Goal: Check status: Check status

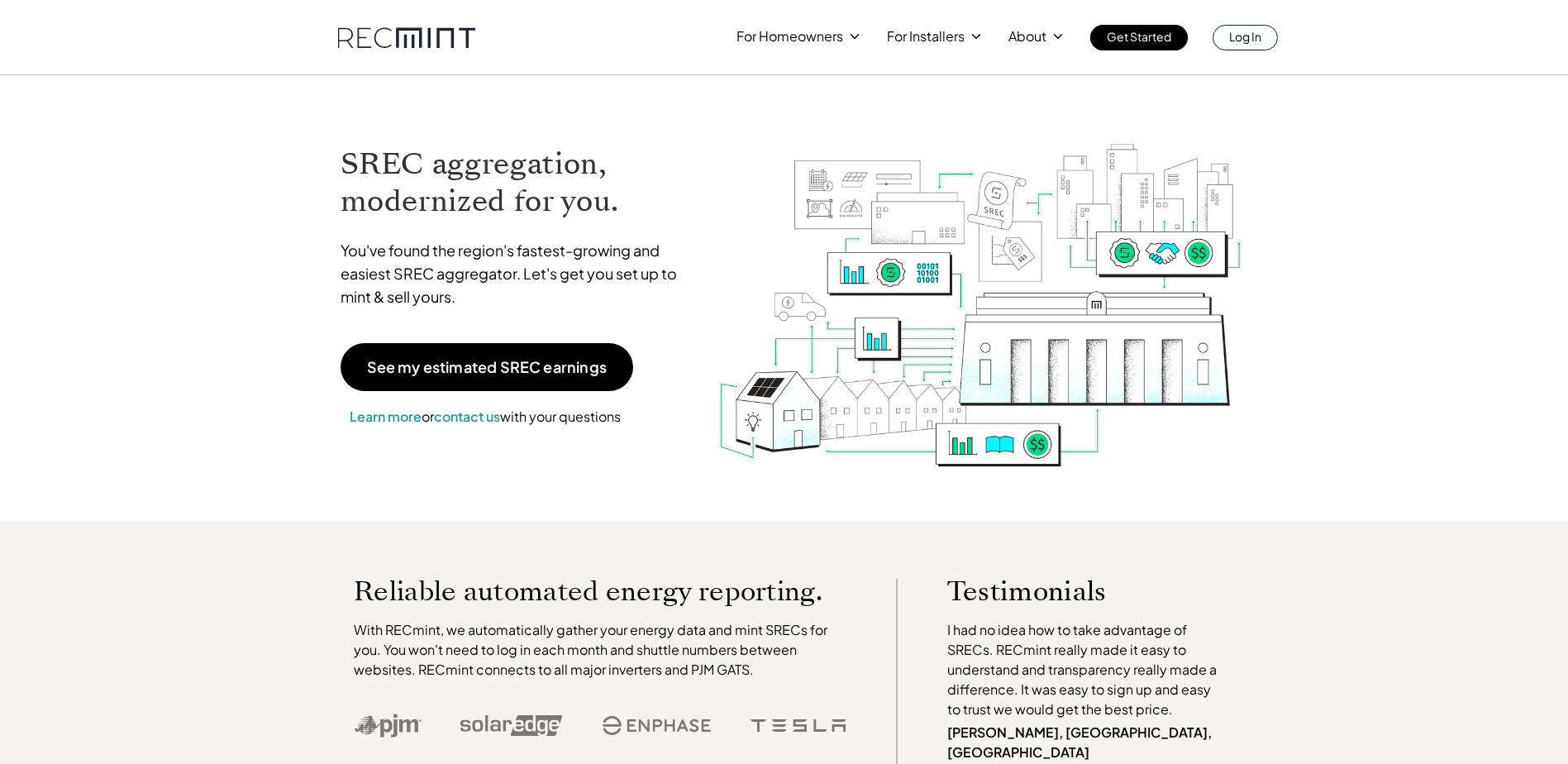
click at [1256, 38] on p "Log In" at bounding box center [1245, 36] width 32 height 23
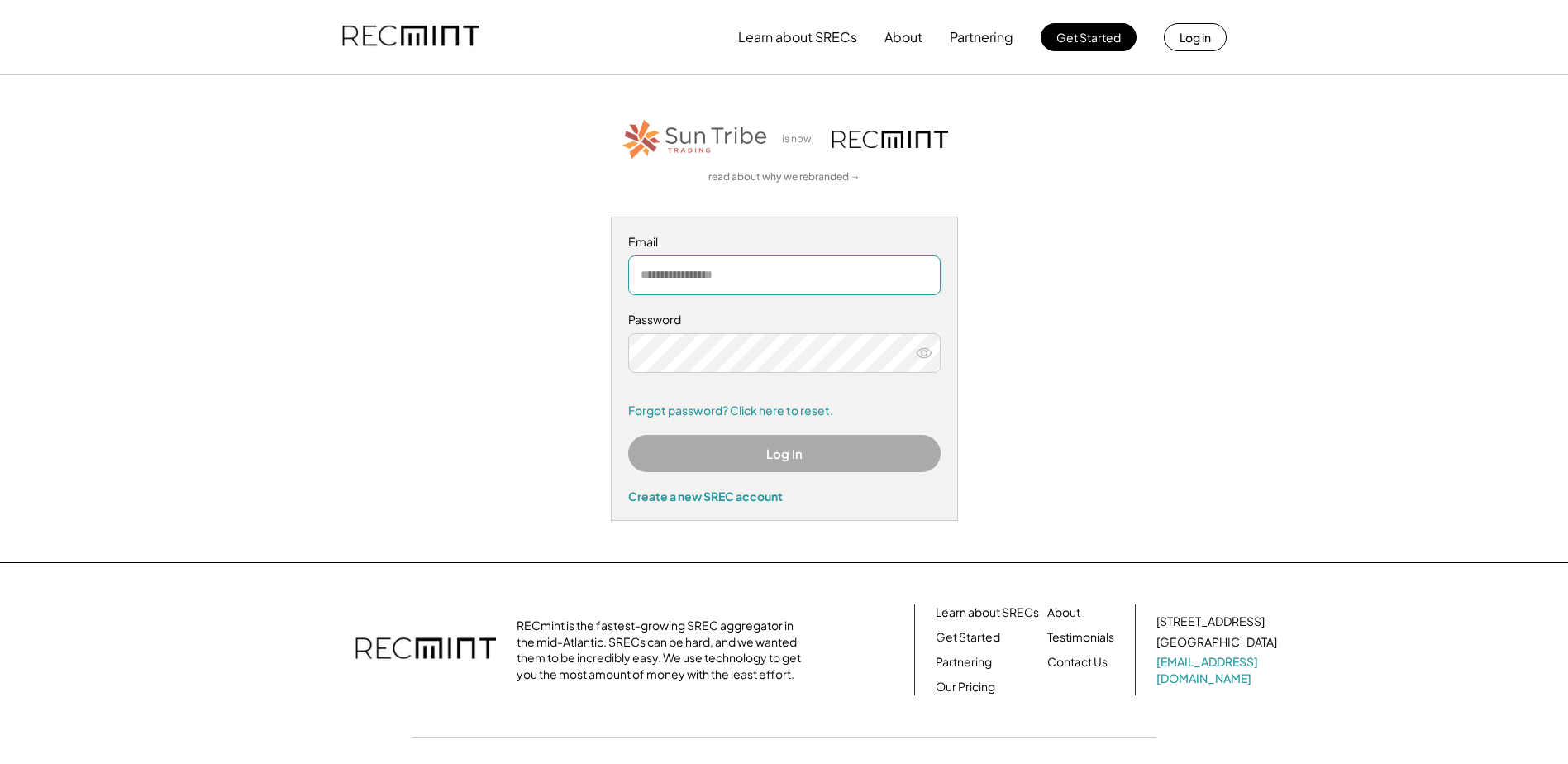
type input "**********"
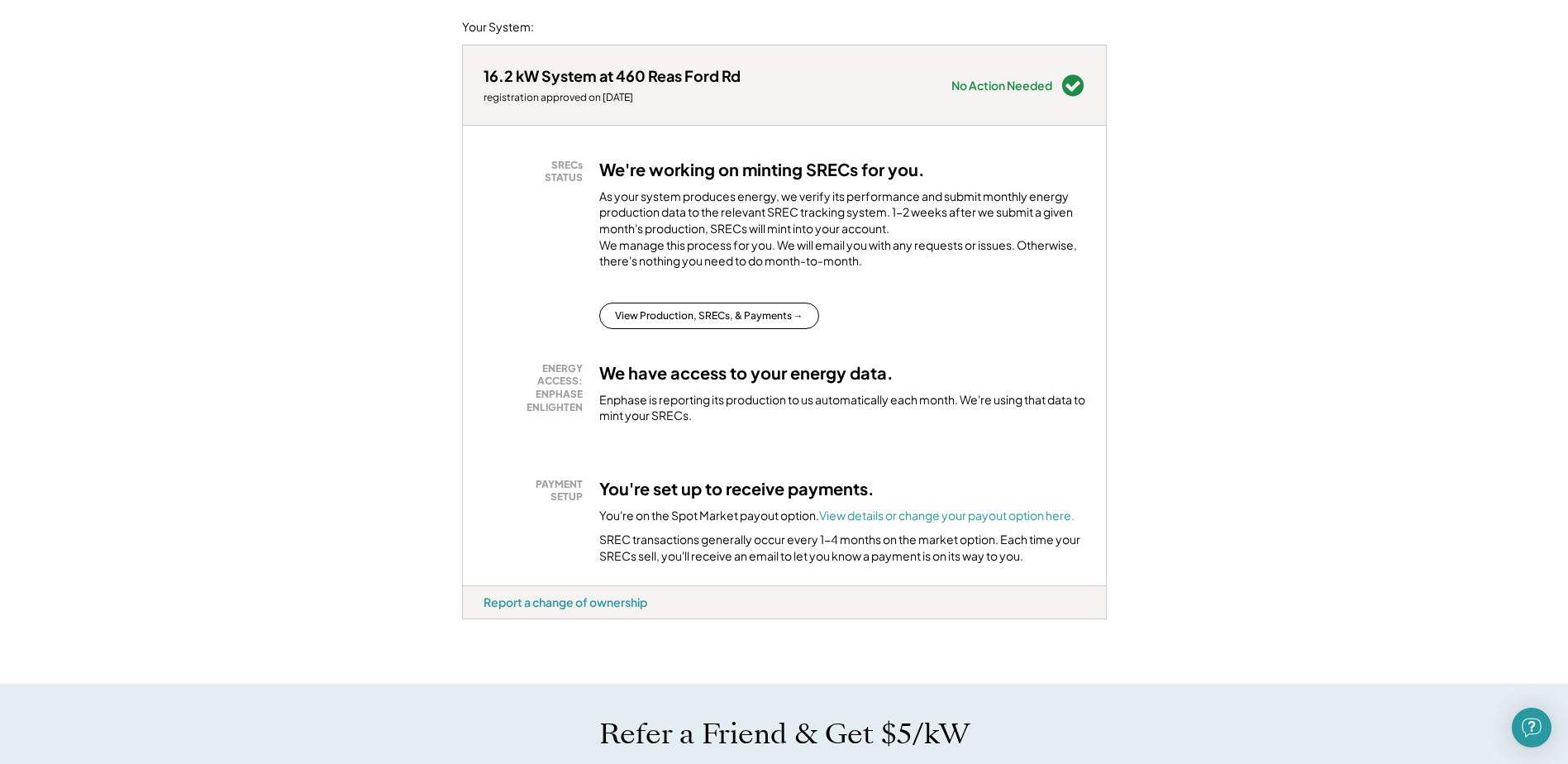
scroll to position [83, 0]
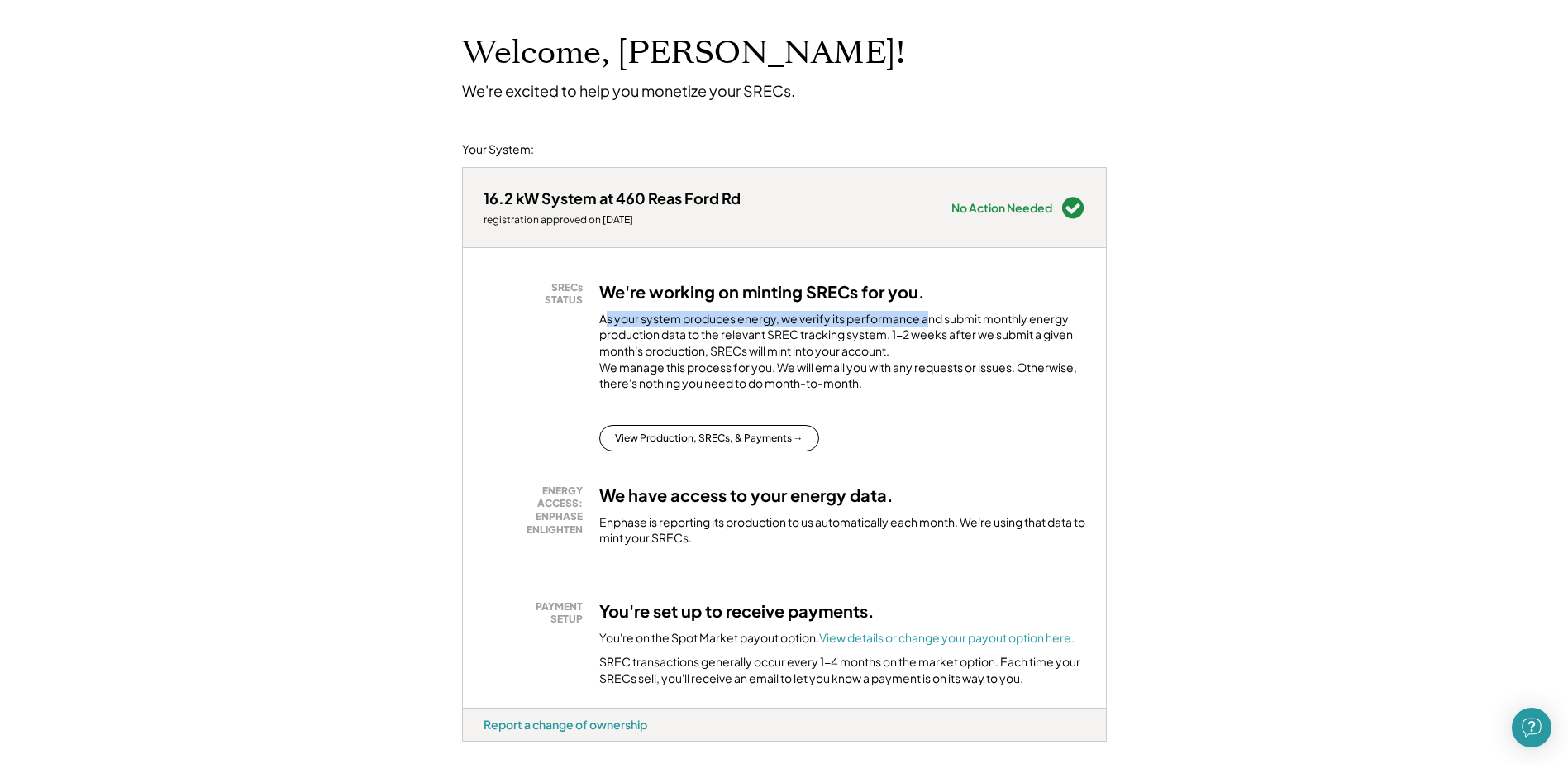
drag, startPoint x: 607, startPoint y: 310, endPoint x: 929, endPoint y: 325, distance: 322.3
click at [929, 325] on div "As your system produces energy, we verify its performance and submit monthly en…" at bounding box center [842, 355] width 486 height 89
drag, startPoint x: 929, startPoint y: 325, endPoint x: 921, endPoint y: 329, distance: 8.9
click at [929, 325] on div "As your system produces energy, we verify its performance and submit monthly en…" at bounding box center [842, 355] width 486 height 89
drag, startPoint x: 606, startPoint y: 318, endPoint x: 798, endPoint y: 329, distance: 192.3
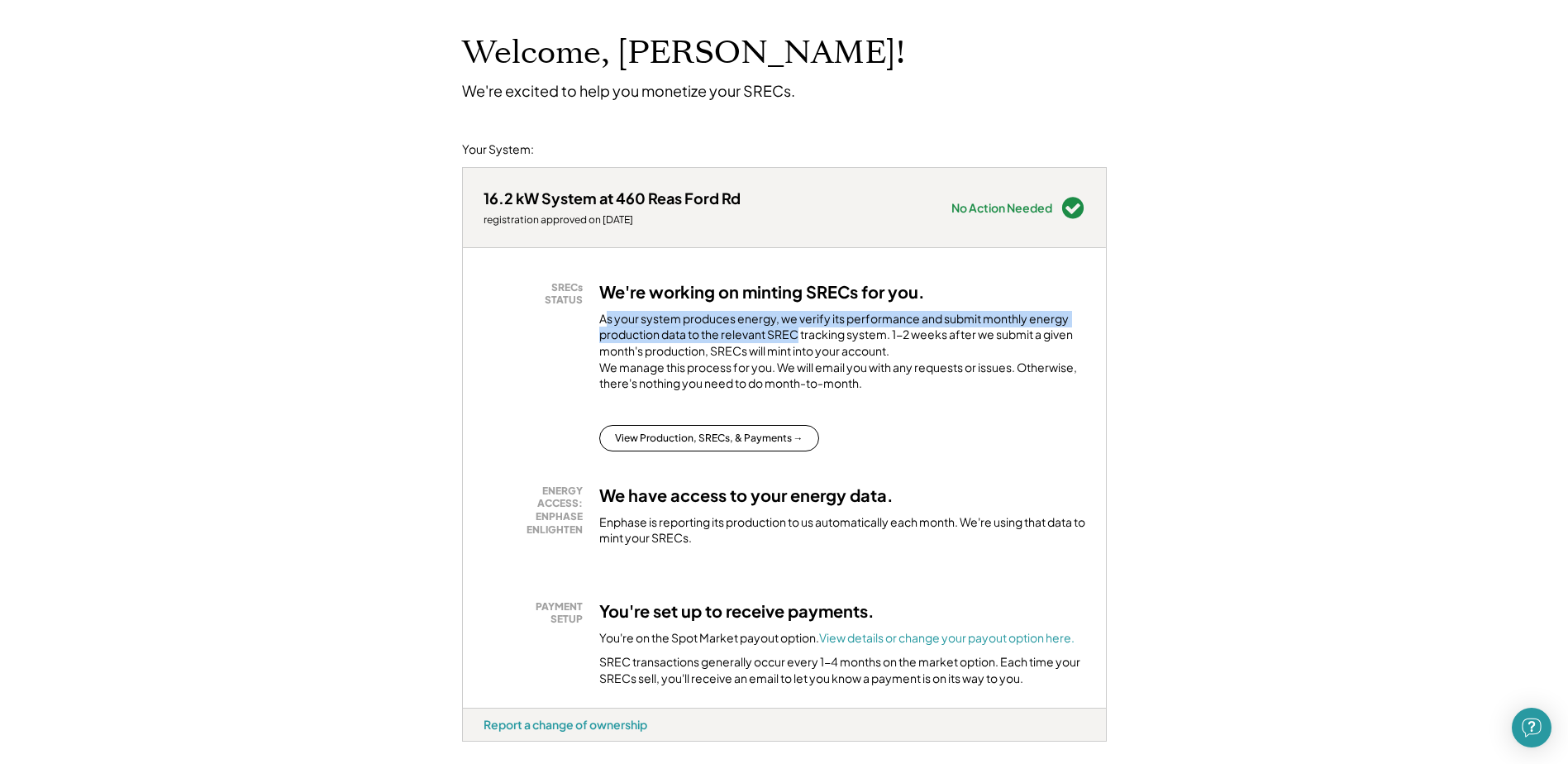
click at [798, 329] on div "As your system produces energy, we verify its performance and submit monthly en…" at bounding box center [842, 355] width 486 height 89
drag, startPoint x: 607, startPoint y: 319, endPoint x: 916, endPoint y: 320, distance: 309.0
click at [916, 320] on div "As your system produces energy, we verify its performance and submit monthly en…" at bounding box center [842, 355] width 486 height 89
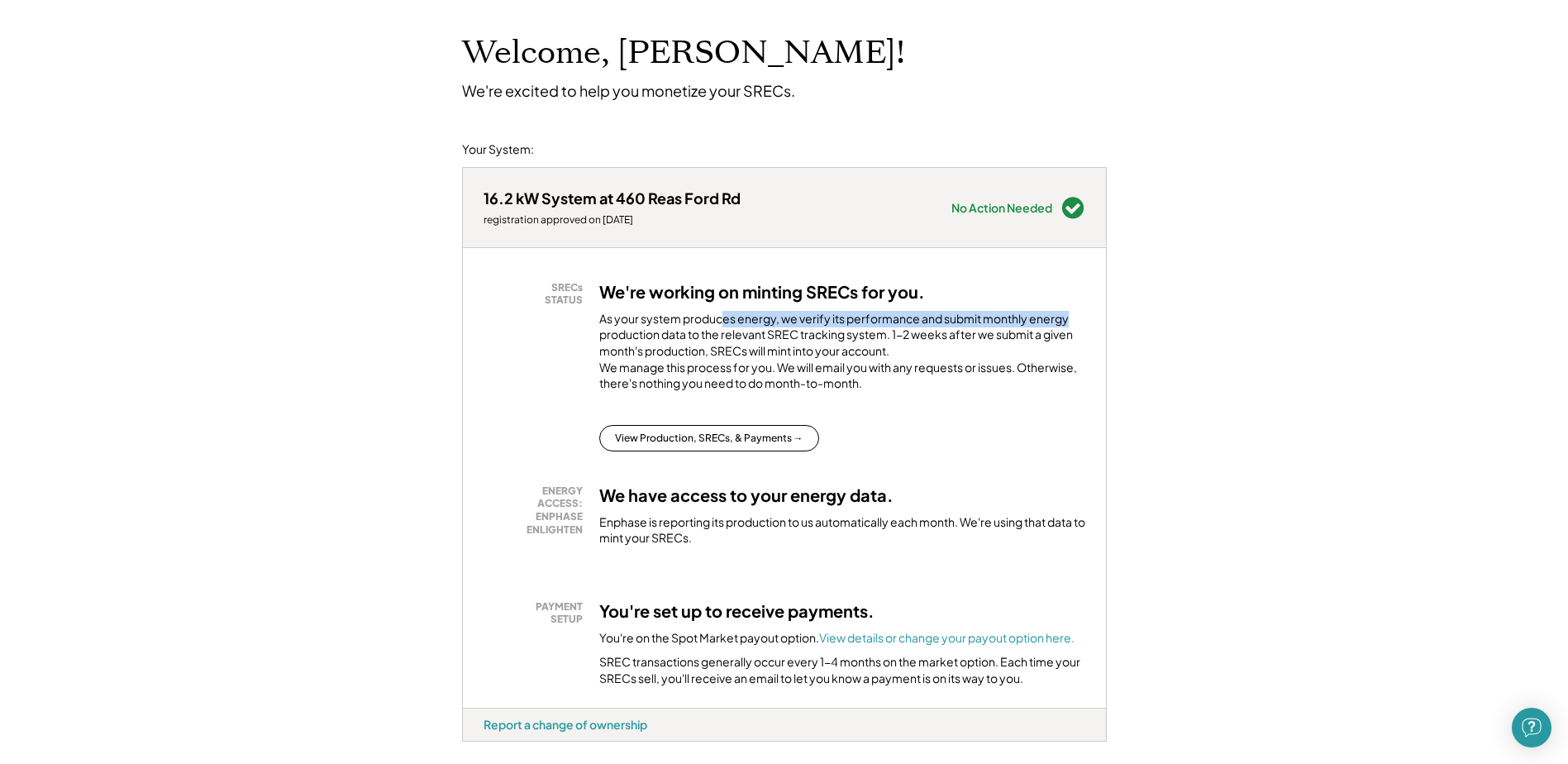
drag, startPoint x: 720, startPoint y: 319, endPoint x: 1069, endPoint y: 322, distance: 349.0
click at [1069, 322] on div "As your system produces energy, we verify its performance and submit monthly en…" at bounding box center [842, 355] width 486 height 89
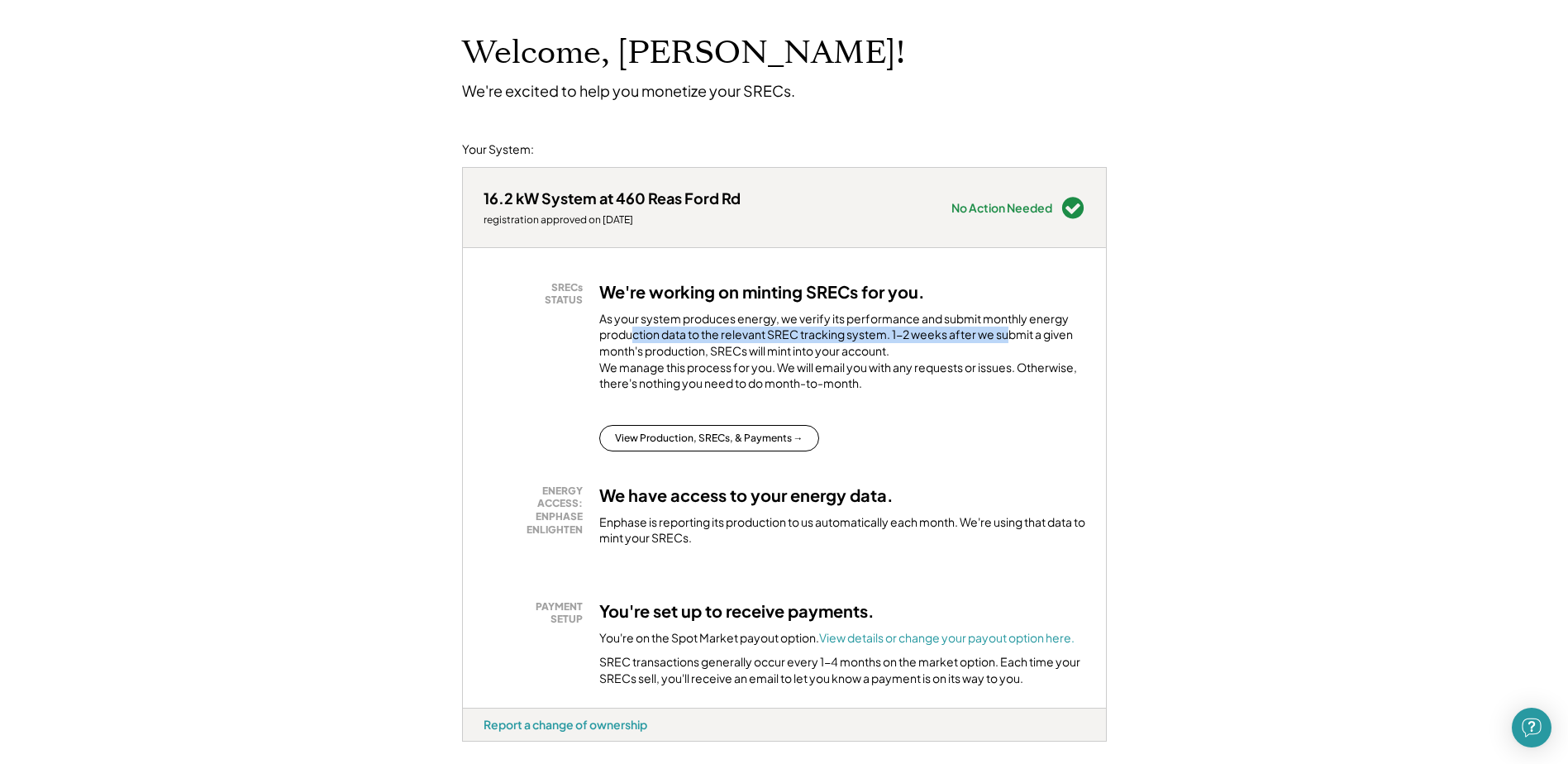
drag, startPoint x: 632, startPoint y: 329, endPoint x: 1010, endPoint y: 333, distance: 378.0
click at [1010, 333] on div "As your system produces energy, we verify its performance and submit monthly en…" at bounding box center [842, 355] width 486 height 89
drag, startPoint x: 604, startPoint y: 350, endPoint x: 892, endPoint y: 348, distance: 288.0
click at [892, 348] on div "As your system produces energy, we verify its performance and submit monthly en…" at bounding box center [842, 355] width 486 height 89
drag, startPoint x: 892, startPoint y: 348, endPoint x: 714, endPoint y: 392, distance: 183.4
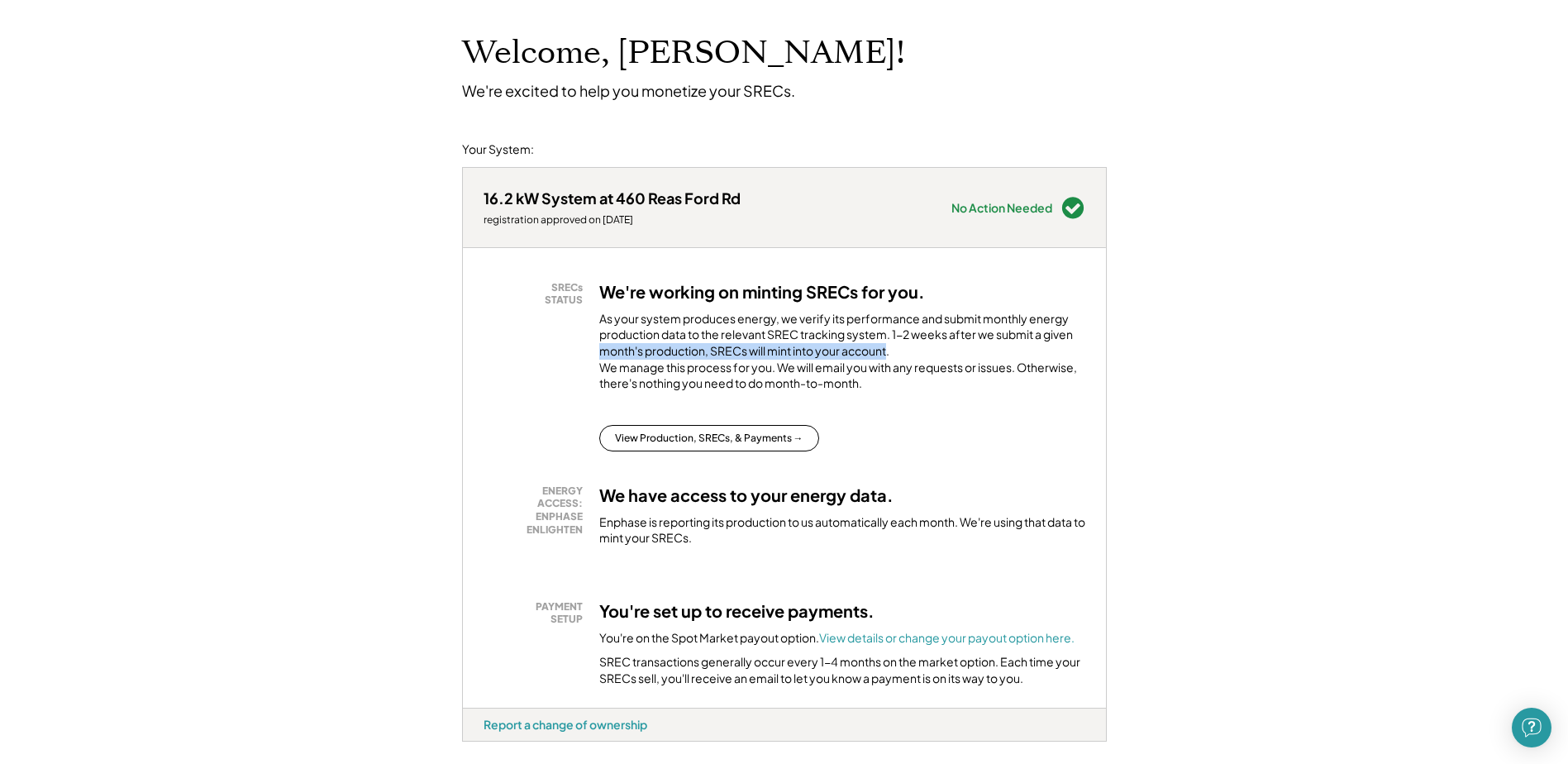
click at [891, 348] on div "As your system produces energy, we verify its performance and submit monthly en…" at bounding box center [842, 355] width 486 height 89
drag, startPoint x: 819, startPoint y: 381, endPoint x: 868, endPoint y: 377, distance: 49.2
click at [868, 377] on div "As your system produces energy, we verify its performance and submit monthly en…" at bounding box center [842, 355] width 486 height 89
drag, startPoint x: 722, startPoint y: 381, endPoint x: 1046, endPoint y: 387, distance: 324.1
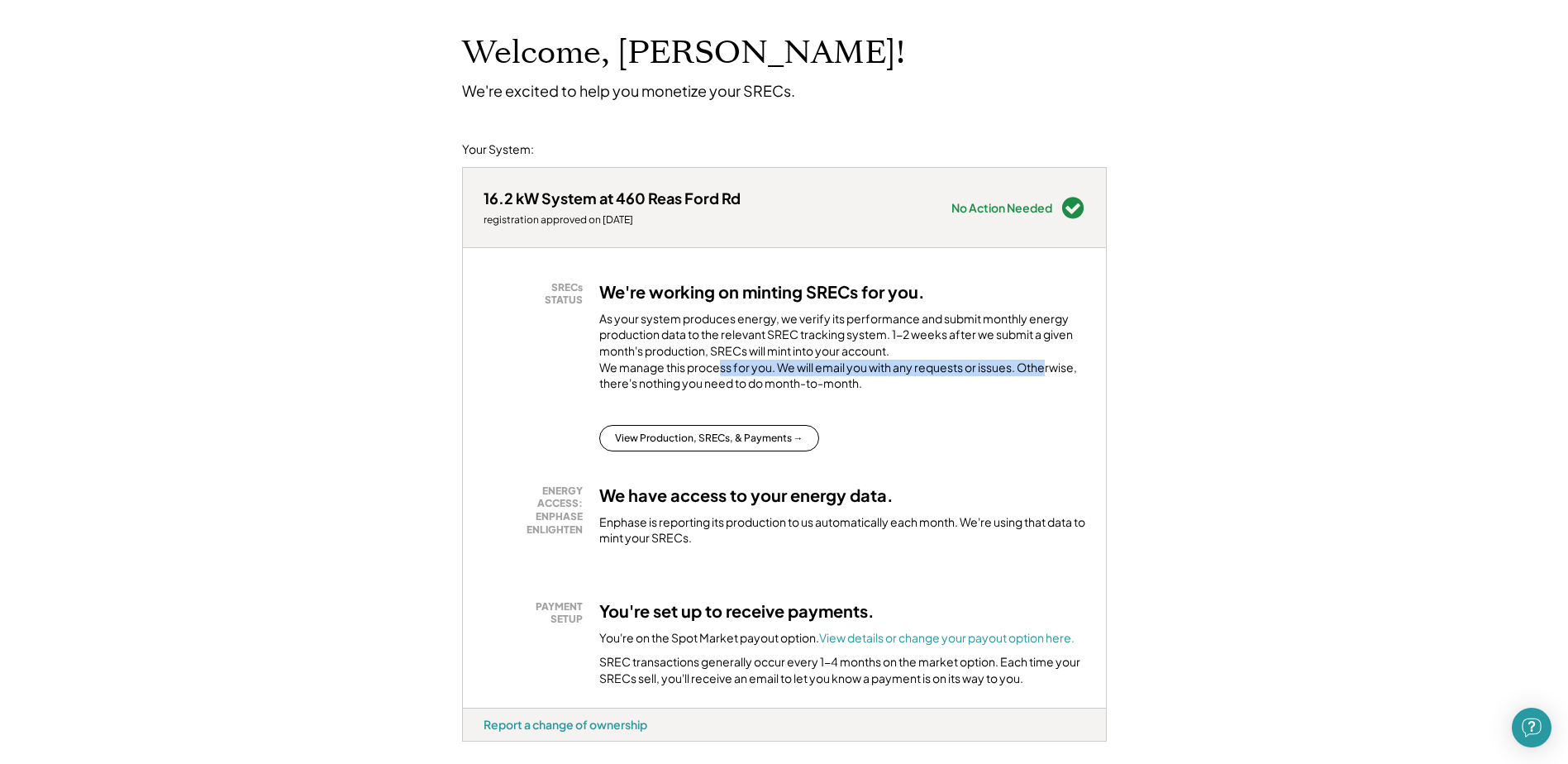
click at [1046, 387] on div "As your system produces energy, we verify its performance and submit monthly en…" at bounding box center [842, 355] width 486 height 89
drag, startPoint x: 1046, startPoint y: 387, endPoint x: 995, endPoint y: 386, distance: 51.0
click at [997, 386] on div "As your system produces energy, we verify its performance and submit monthly en…" at bounding box center [842, 355] width 486 height 89
drag, startPoint x: 606, startPoint y: 401, endPoint x: 868, endPoint y: 402, distance: 262.0
click at [868, 400] on div "As your system produces energy, we verify its performance and submit monthly en…" at bounding box center [842, 355] width 486 height 89
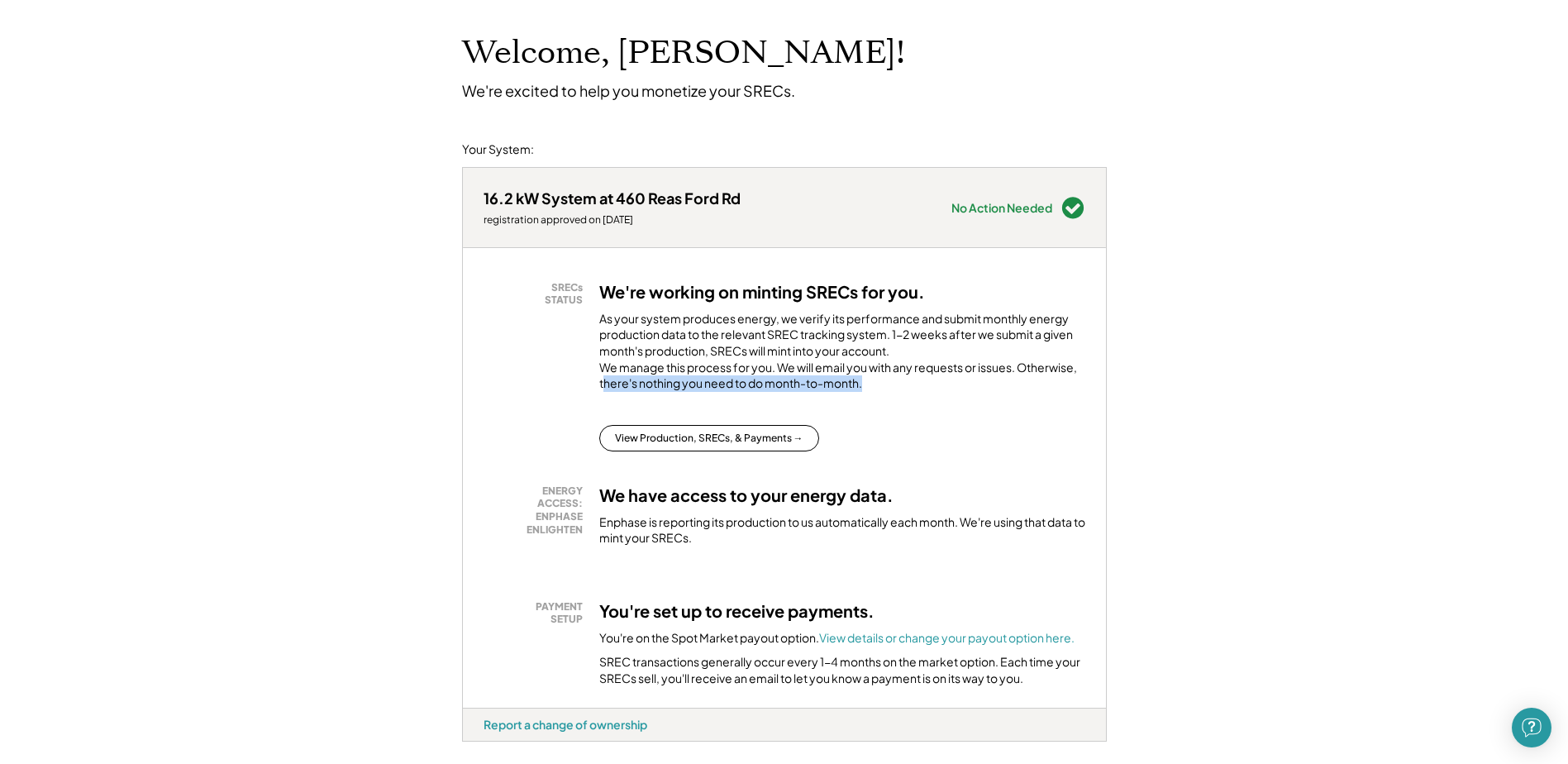
scroll to position [166, 0]
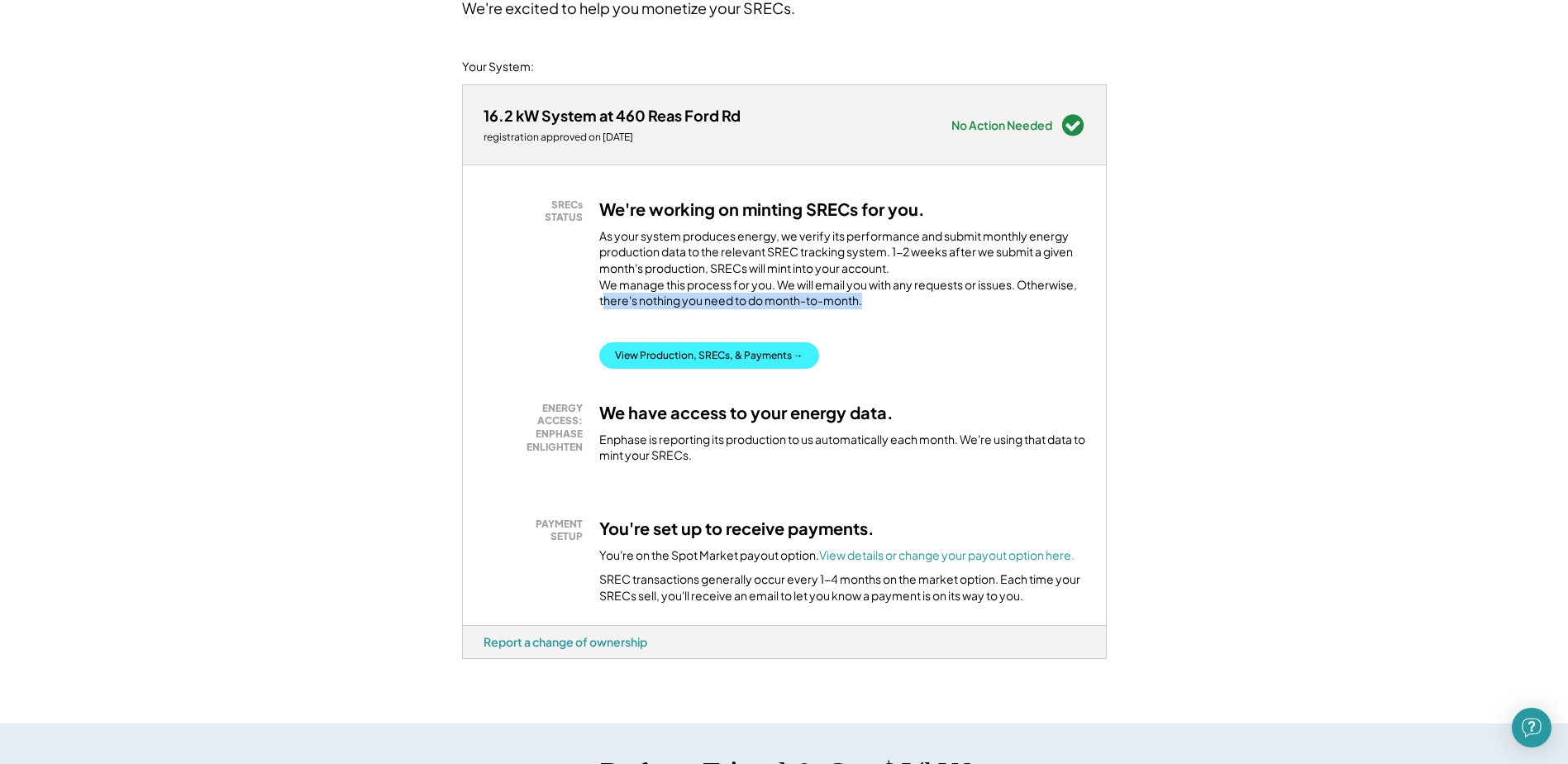
click at [695, 367] on button "View Production, SRECs, & Payments →" at bounding box center [709, 355] width 220 height 26
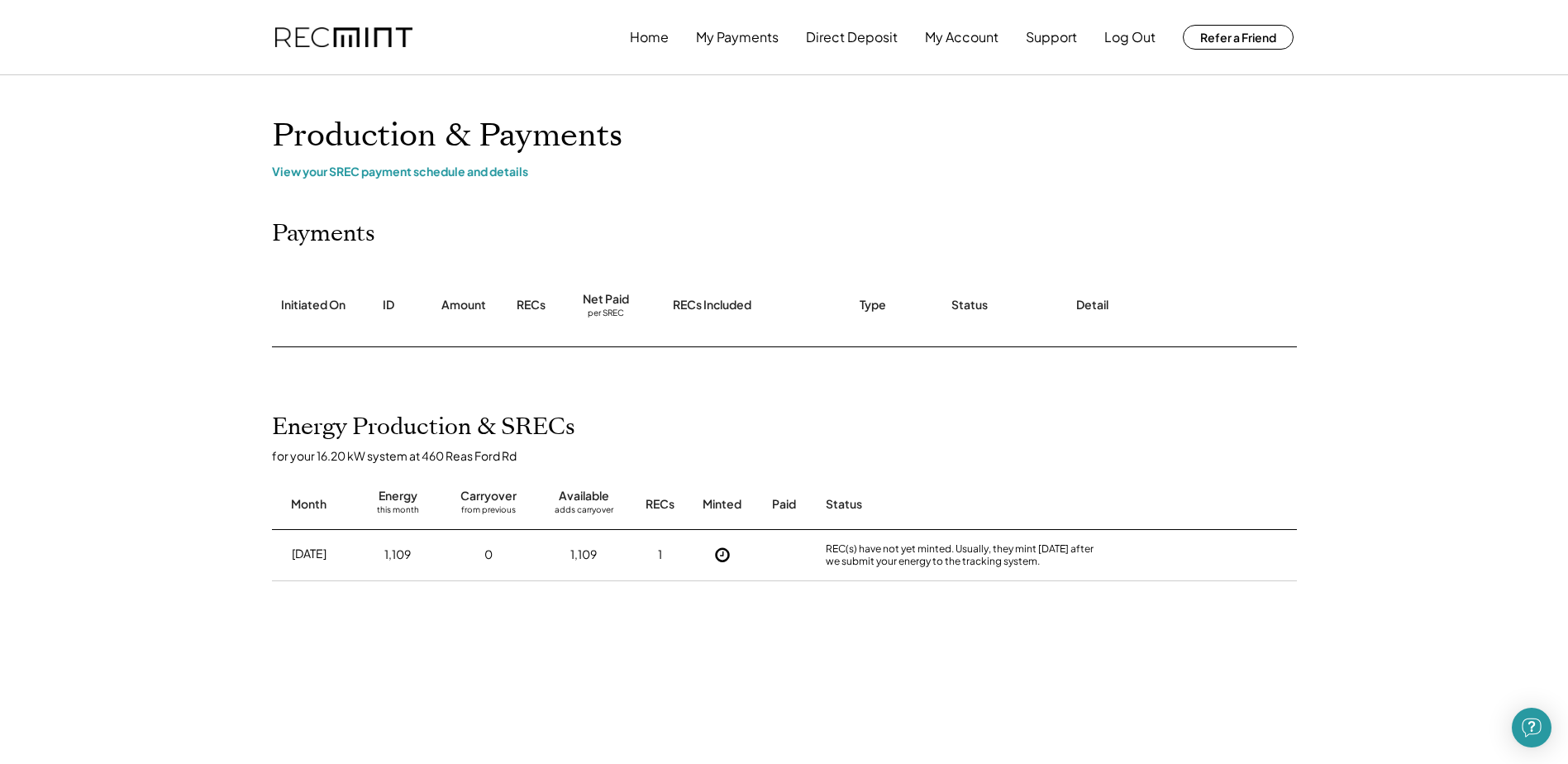
drag, startPoint x: 839, startPoint y: 545, endPoint x: 1059, endPoint y: 558, distance: 220.4
click at [1059, 558] on div "REC(s) have not yet minted. Usually, they mint within 2 weeks after we submit y…" at bounding box center [967, 555] width 281 height 26
drag, startPoint x: 1059, startPoint y: 558, endPoint x: 1051, endPoint y: 555, distance: 8.5
click at [1056, 557] on div "REC(s) have not yet minted. Usually, they mint within 2 weeks after we submit y…" at bounding box center [967, 555] width 281 height 26
drag, startPoint x: 884, startPoint y: 550, endPoint x: 1066, endPoint y: 557, distance: 182.1
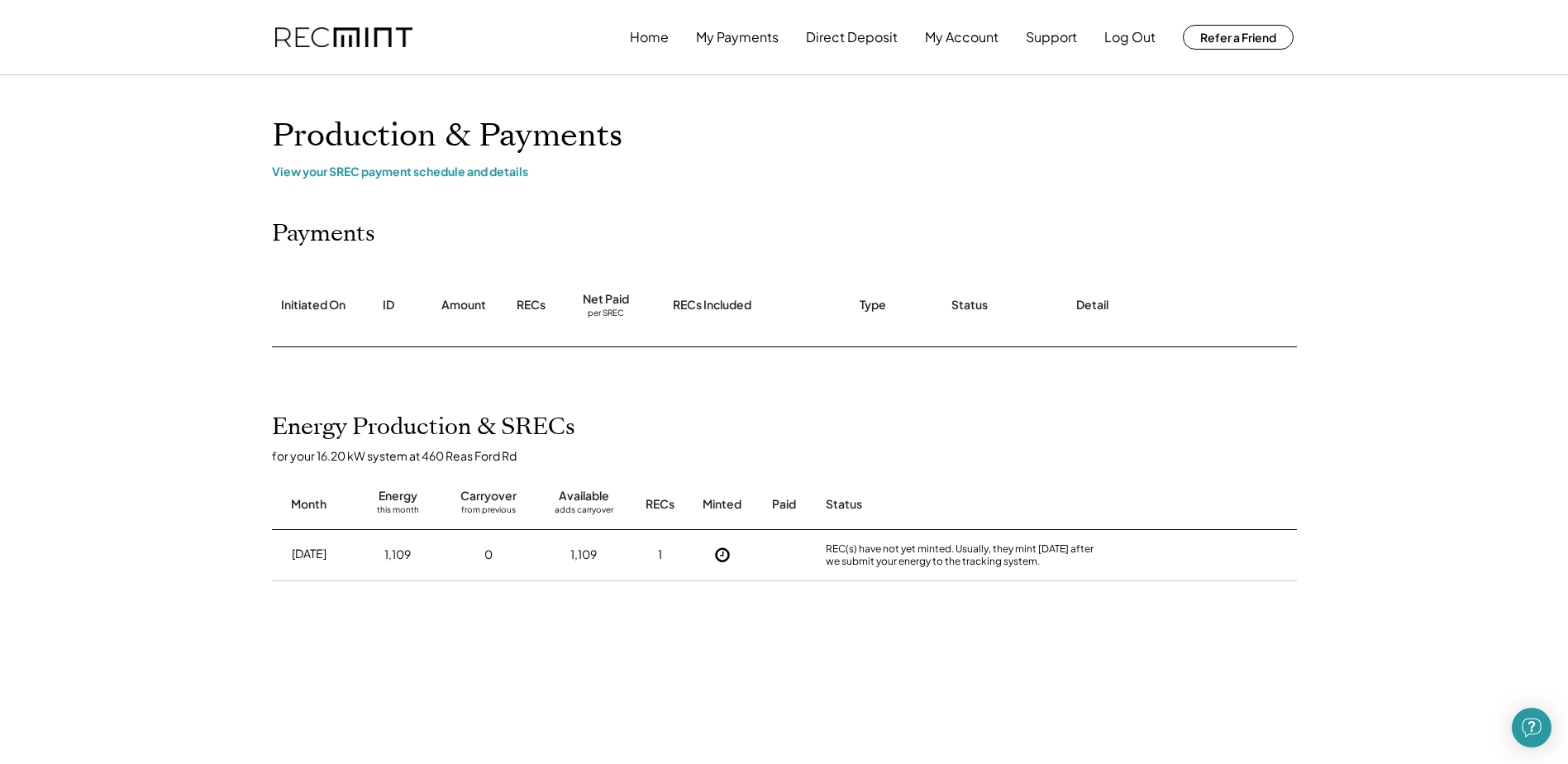
click at [1066, 557] on div "REC(s) have not yet minted. Usually, they mint within 2 weeks after we submit y…" at bounding box center [967, 555] width 281 height 26
drag, startPoint x: 1066, startPoint y: 557, endPoint x: 1058, endPoint y: 555, distance: 8.2
click at [1058, 555] on div "REC(s) have not yet minted. Usually, they mint within 2 weeks after we submit y…" at bounding box center [967, 555] width 281 height 26
drag, startPoint x: 850, startPoint y: 555, endPoint x: 1026, endPoint y: 560, distance: 176.1
click at [1026, 560] on div "REC(s) have not yet minted. Usually, they mint within 2 weeks after we submit y…" at bounding box center [967, 555] width 281 height 26
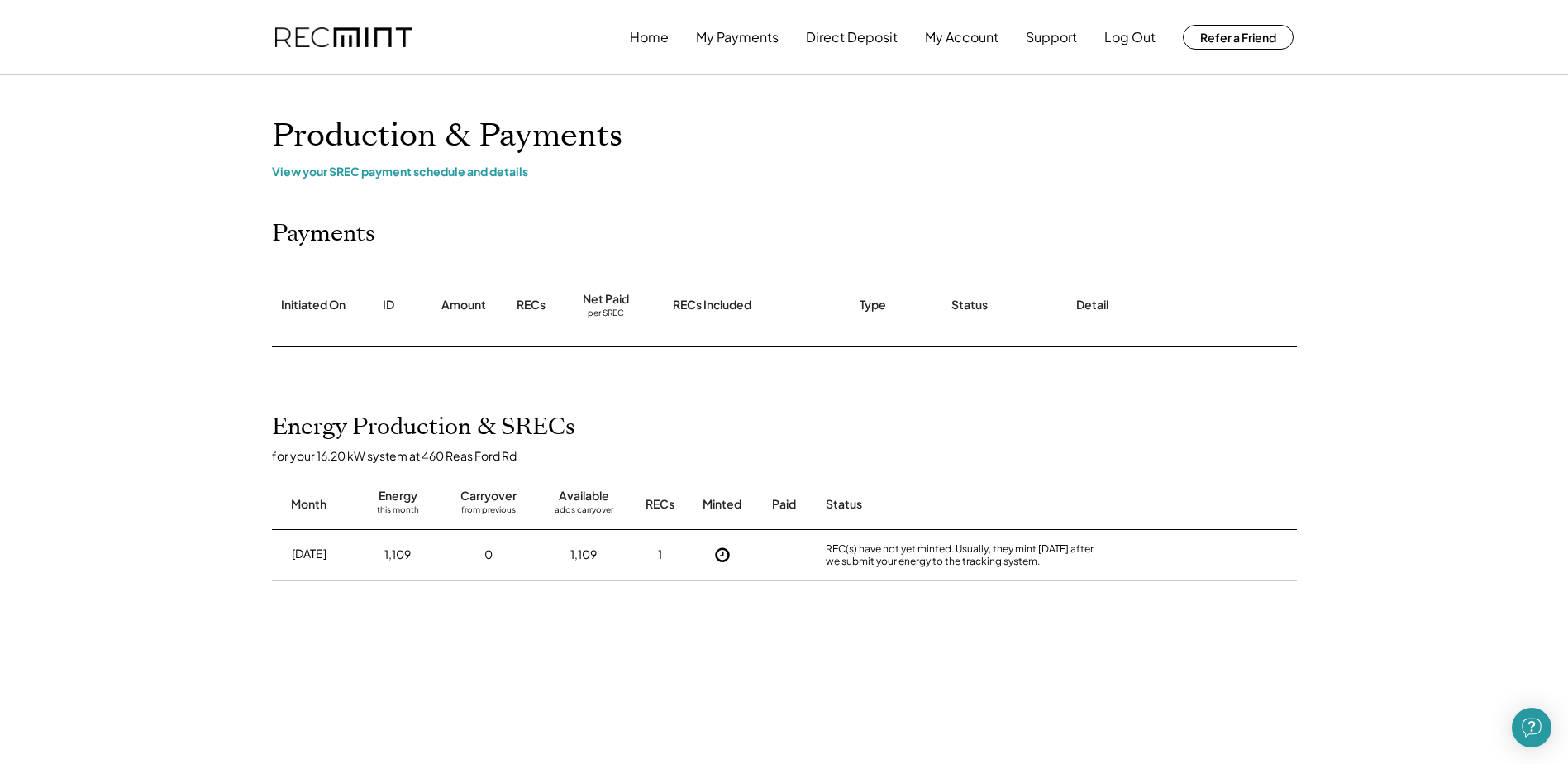
click at [1026, 560] on div "REC(s) have not yet minted. Usually, they mint within 2 weeks after we submit y…" at bounding box center [967, 555] width 281 height 26
drag, startPoint x: 286, startPoint y: 303, endPoint x: 790, endPoint y: 303, distance: 504.0
click at [790, 303] on div "Initiated On ID Amount RECs Net Paid per SREC RECs Included Type Status Detail" at bounding box center [785, 306] width 1025 height 83
drag, startPoint x: 790, startPoint y: 303, endPoint x: 691, endPoint y: 309, distance: 99.2
click at [691, 309] on div "RECs Included" at bounding box center [712, 305] width 79 height 17
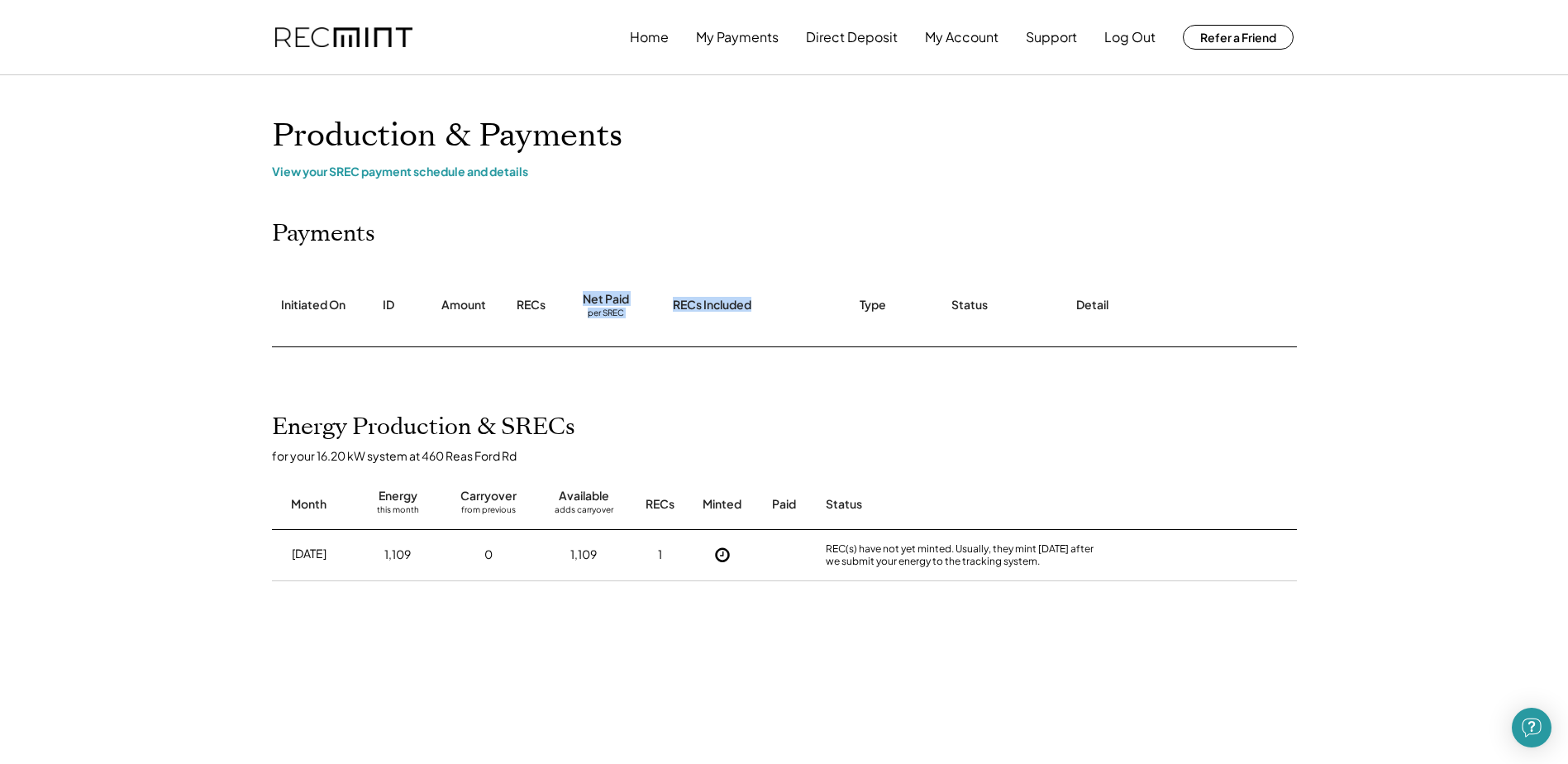
drag, startPoint x: 583, startPoint y: 296, endPoint x: 763, endPoint y: 311, distance: 180.6
click at [763, 311] on div "Initiated On ID Amount RECs Net Paid per SREC RECs Included Type Status Detail" at bounding box center [785, 306] width 1025 height 83
drag, startPoint x: 763, startPoint y: 311, endPoint x: 898, endPoint y: 310, distance: 135.0
click at [898, 310] on div "Type" at bounding box center [889, 305] width 92 height 82
drag, startPoint x: 854, startPoint y: 307, endPoint x: 1167, endPoint y: 310, distance: 313.0
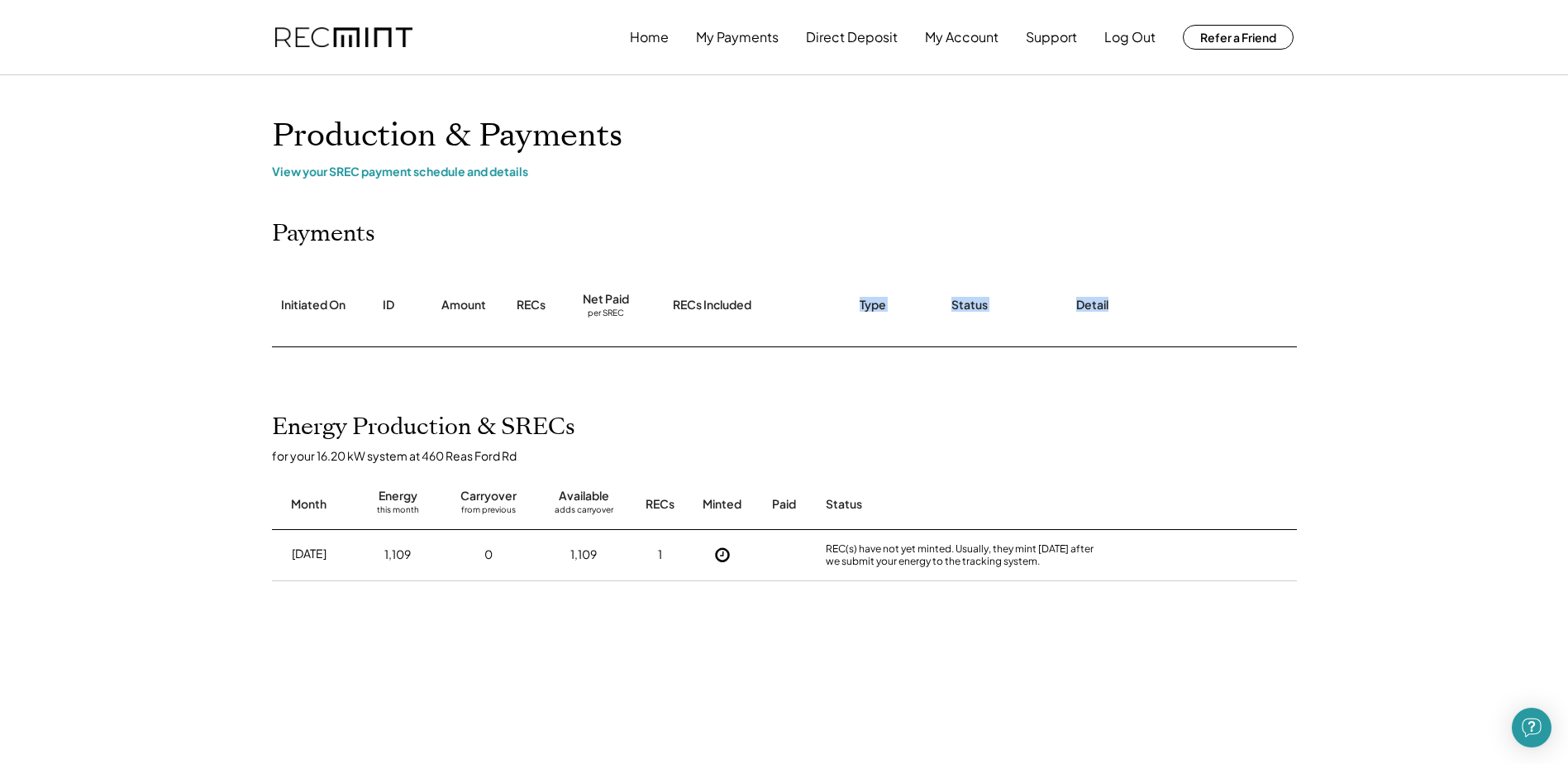
click at [1167, 310] on div "Initiated On ID Amount RECs Net Paid per SREC RECs Included Type Status Detail" at bounding box center [785, 306] width 1025 height 83
drag, startPoint x: 1167, startPoint y: 310, endPoint x: 1058, endPoint y: 315, distance: 109.1
click at [1058, 315] on div "Status" at bounding box center [997, 305] width 125 height 82
click at [322, 173] on div "View your SREC payment schedule and details" at bounding box center [785, 171] width 1025 height 15
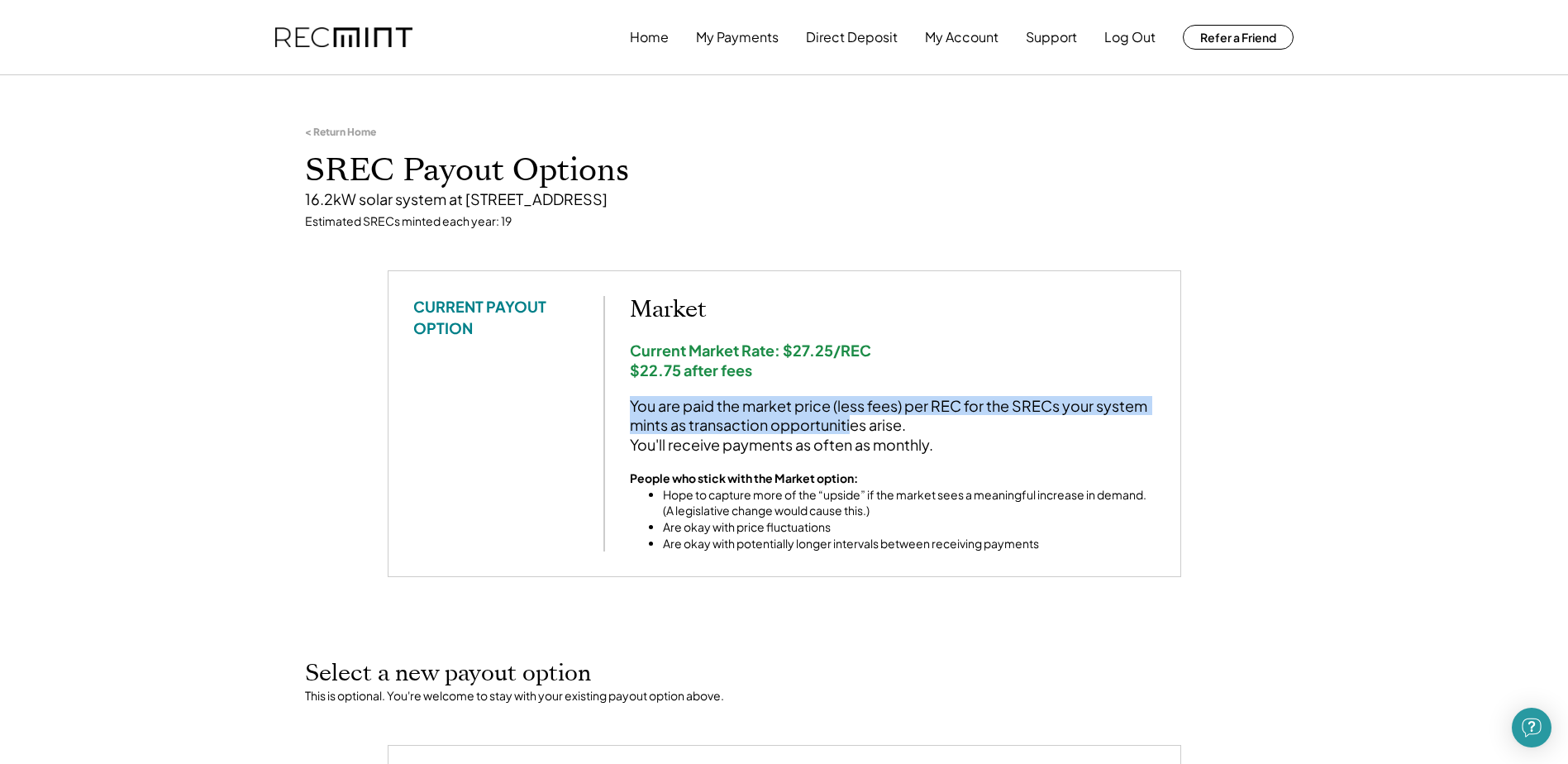
drag, startPoint x: 629, startPoint y: 405, endPoint x: 854, endPoint y: 417, distance: 225.3
click at [854, 417] on div "You are paid the market price (less fees) per REC for the SRECs your system min…" at bounding box center [892, 425] width 526 height 58
drag, startPoint x: 854, startPoint y: 417, endPoint x: 777, endPoint y: 418, distance: 77.0
click at [777, 418] on div "You are paid the market price (less fees) per REC for the SRECs your system min…" at bounding box center [892, 425] width 526 height 58
drag, startPoint x: 650, startPoint y: 403, endPoint x: 1075, endPoint y: 415, distance: 425.2
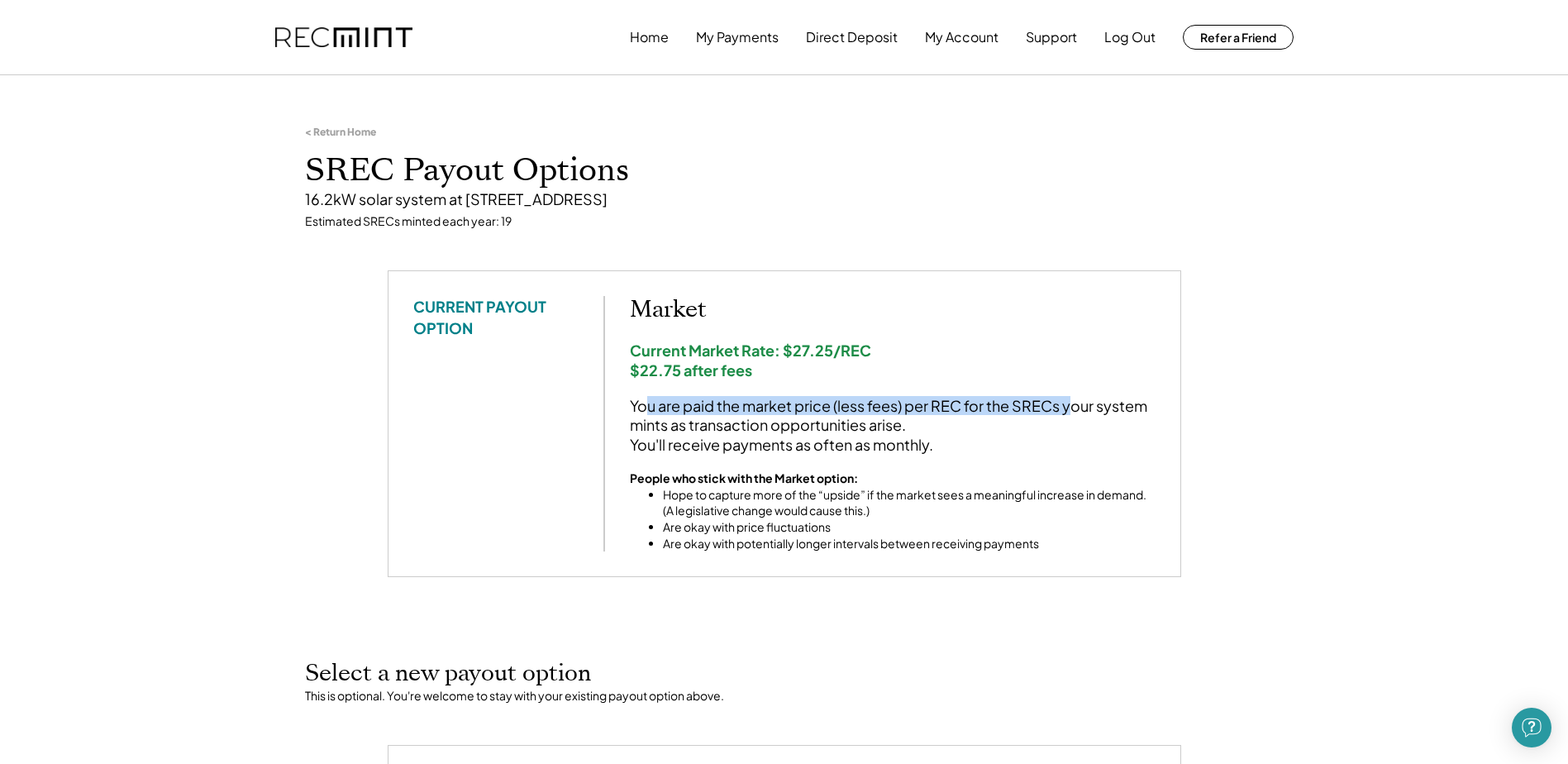
click at [1075, 415] on div "You are paid the market price (less fees) per REC for the SRECs your system min…" at bounding box center [892, 425] width 526 height 58
drag, startPoint x: 661, startPoint y: 422, endPoint x: 868, endPoint y: 426, distance: 207.0
click at [868, 426] on div "You are paid the market price (less fees) per REC for the SRECs your system min…" at bounding box center [892, 425] width 526 height 58
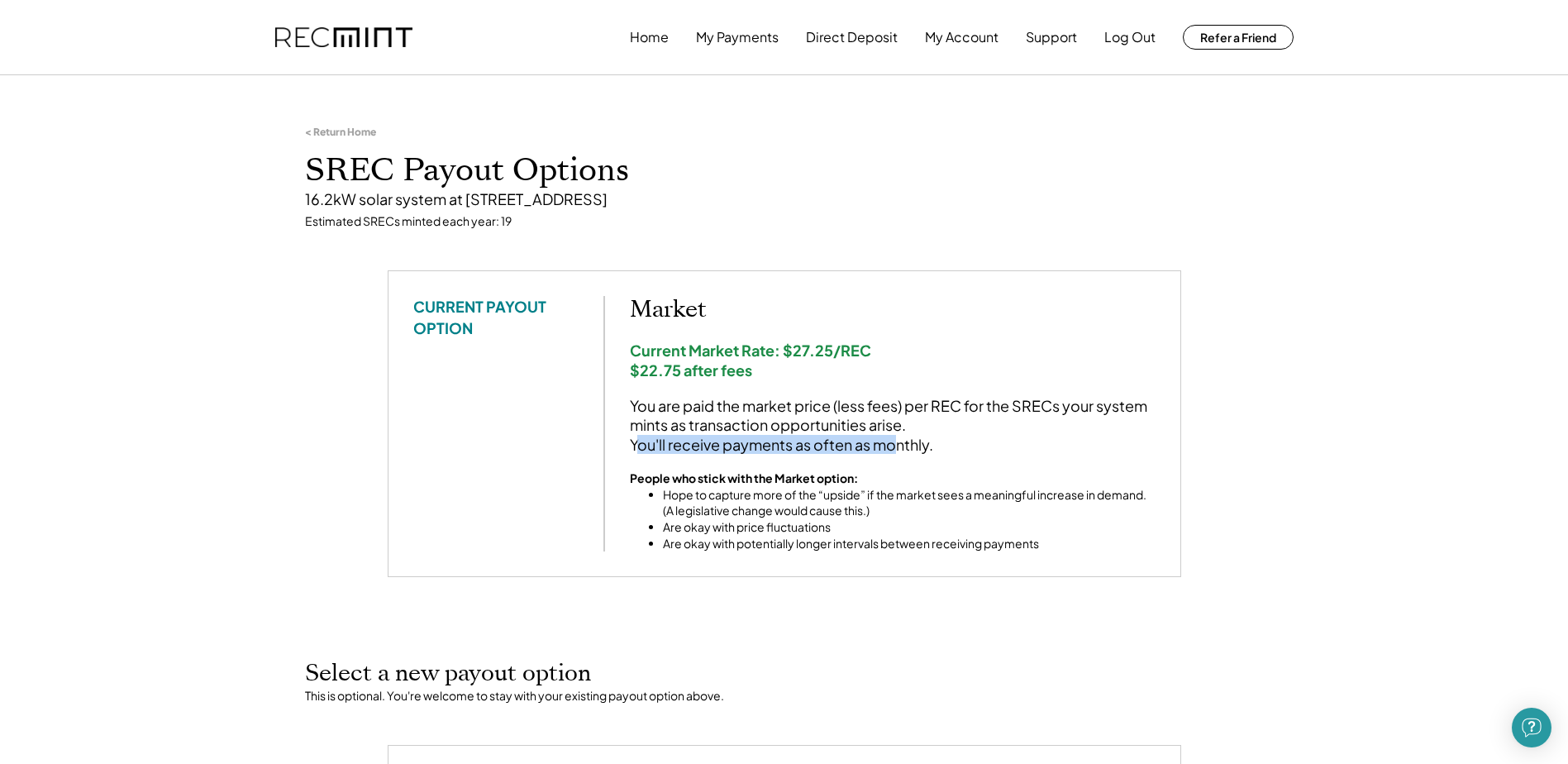
drag, startPoint x: 638, startPoint y: 444, endPoint x: 898, endPoint y: 446, distance: 260.0
click at [898, 446] on div "You are paid the market price (less fees) per REC for the SRECs your system min…" at bounding box center [892, 425] width 526 height 58
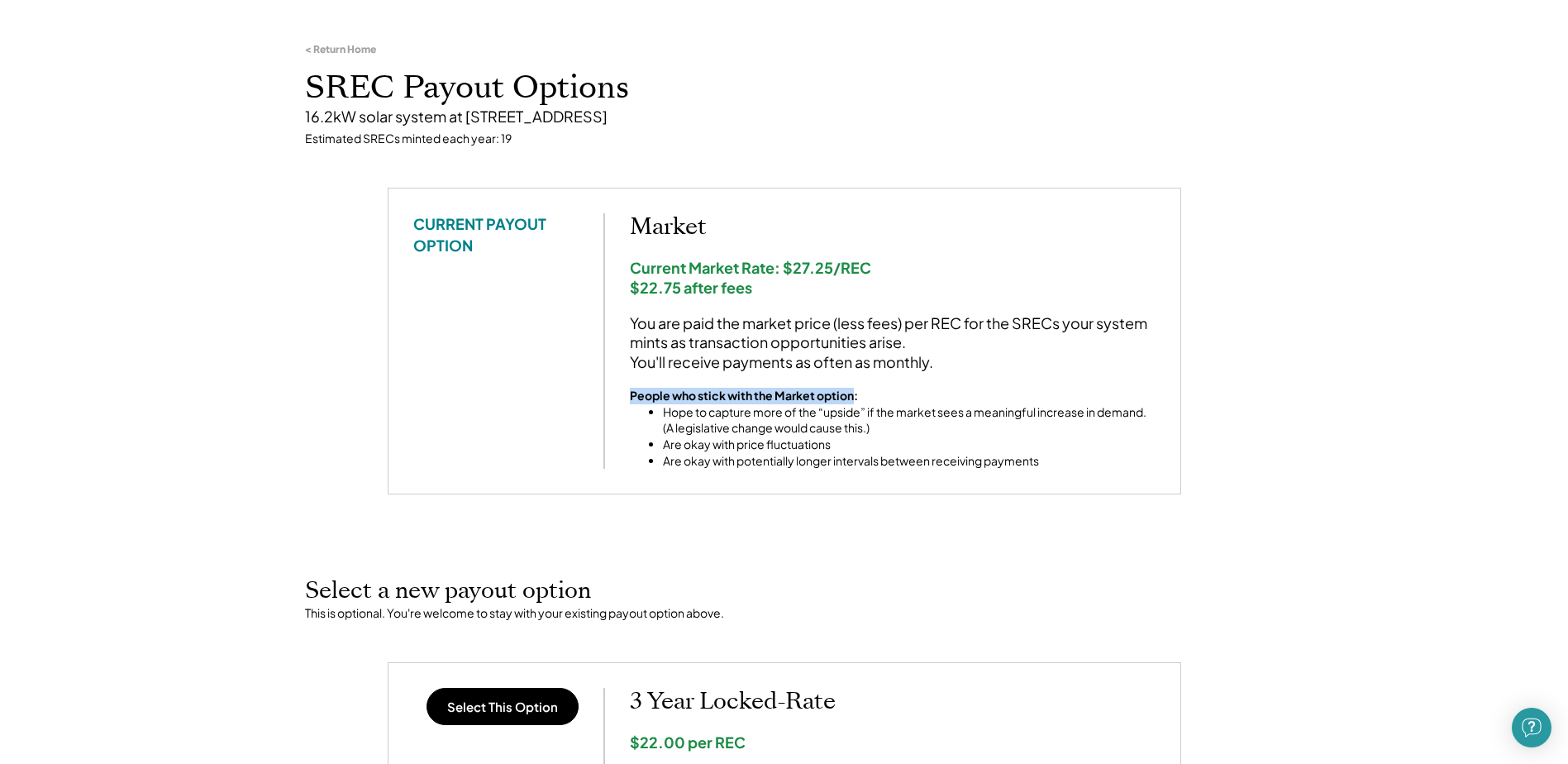
drag, startPoint x: 632, startPoint y: 396, endPoint x: 856, endPoint y: 397, distance: 224.0
click at [856, 397] on strong "People who stick with the Market option:" at bounding box center [744, 395] width 228 height 15
drag, startPoint x: 671, startPoint y: 409, endPoint x: 989, endPoint y: 411, distance: 318.0
click at [989, 411] on li "Hope to capture more of the “upside” if the market sees a meaningful increase i…" at bounding box center [909, 420] width 493 height 32
drag, startPoint x: 989, startPoint y: 411, endPoint x: 950, endPoint y: 398, distance: 41.1
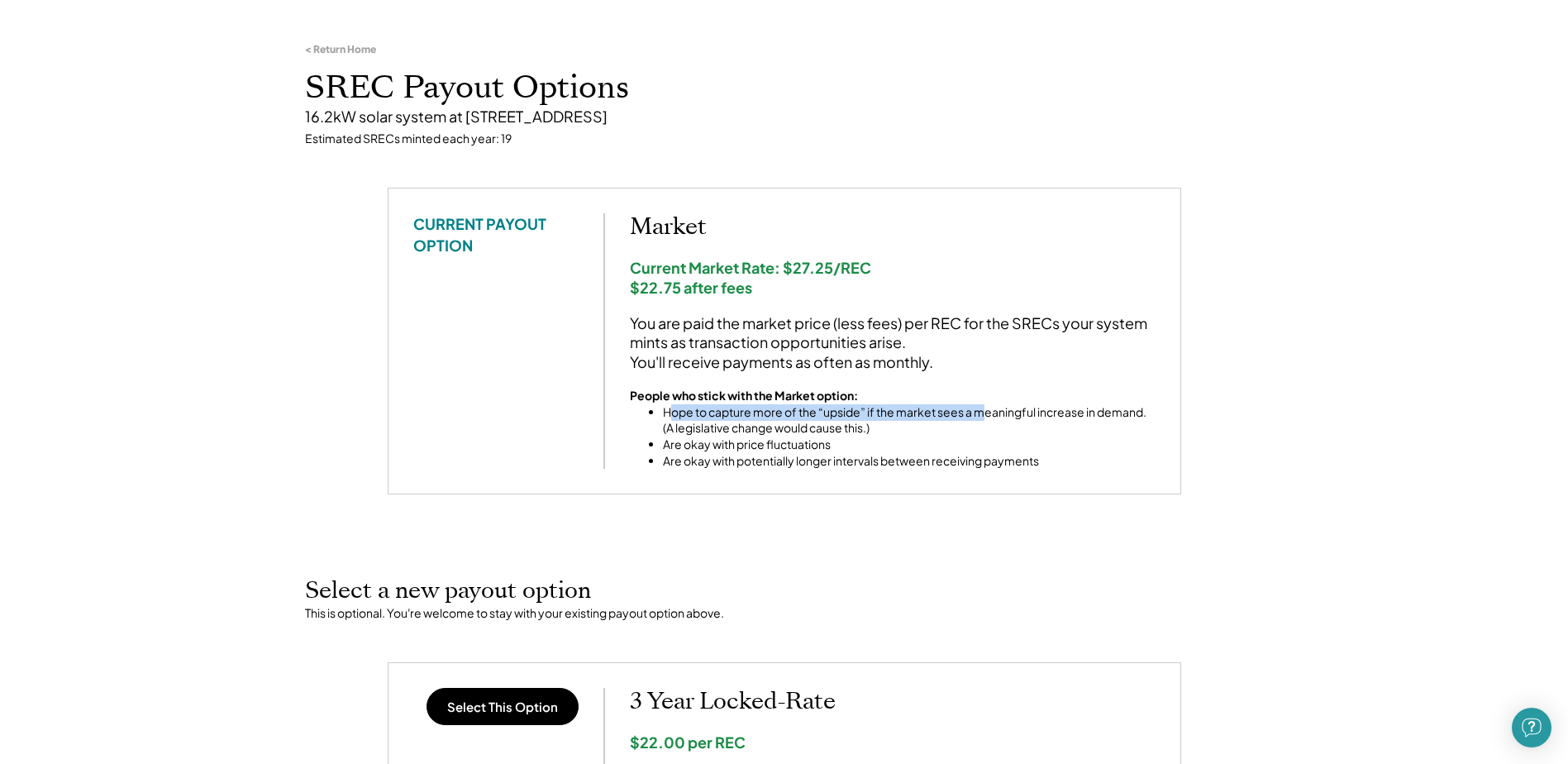
click at [987, 411] on li "Hope to capture more of the “upside” if the market sees a meaningful increase i…" at bounding box center [909, 420] width 493 height 32
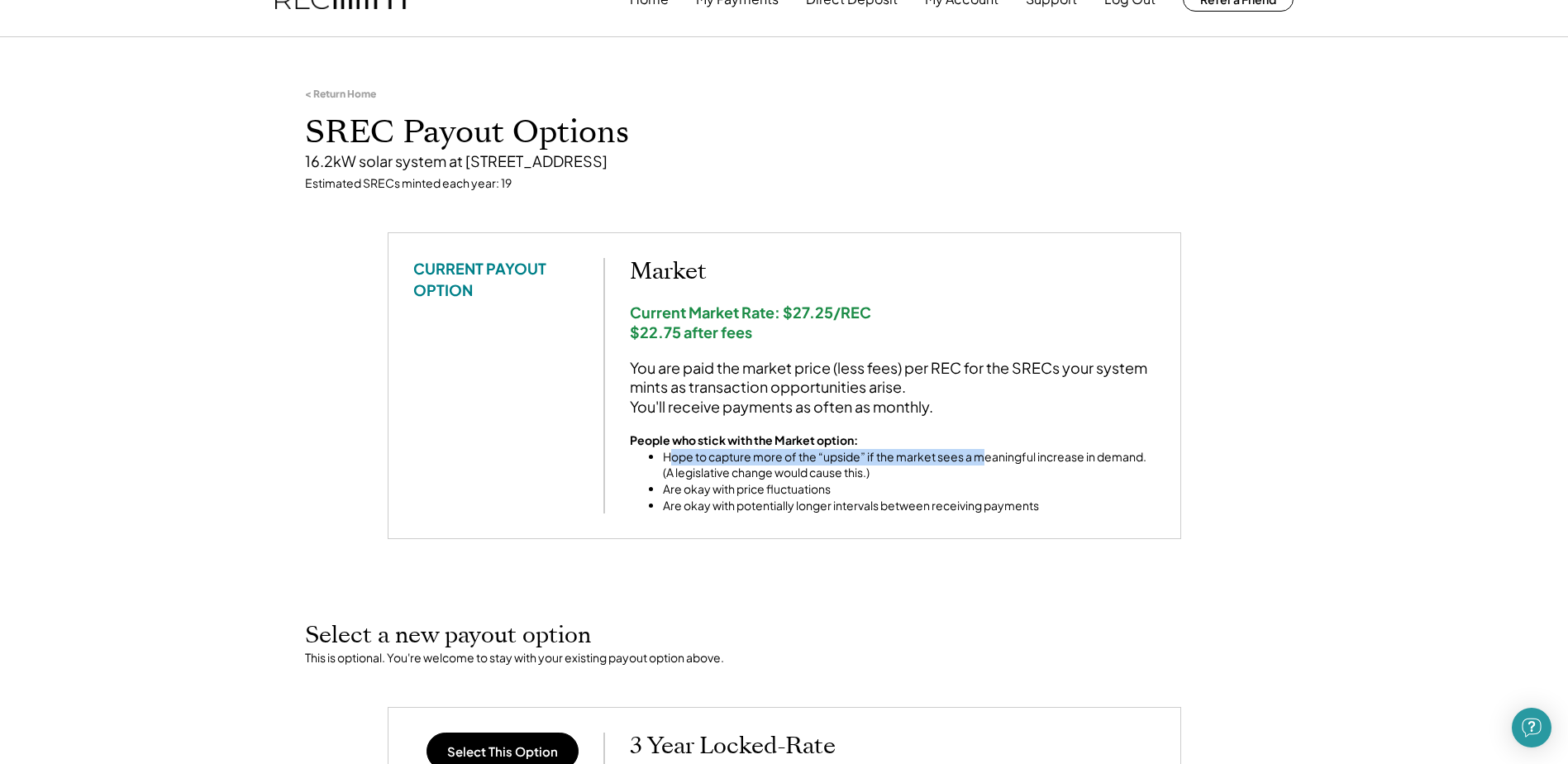
scroll to position [0, 0]
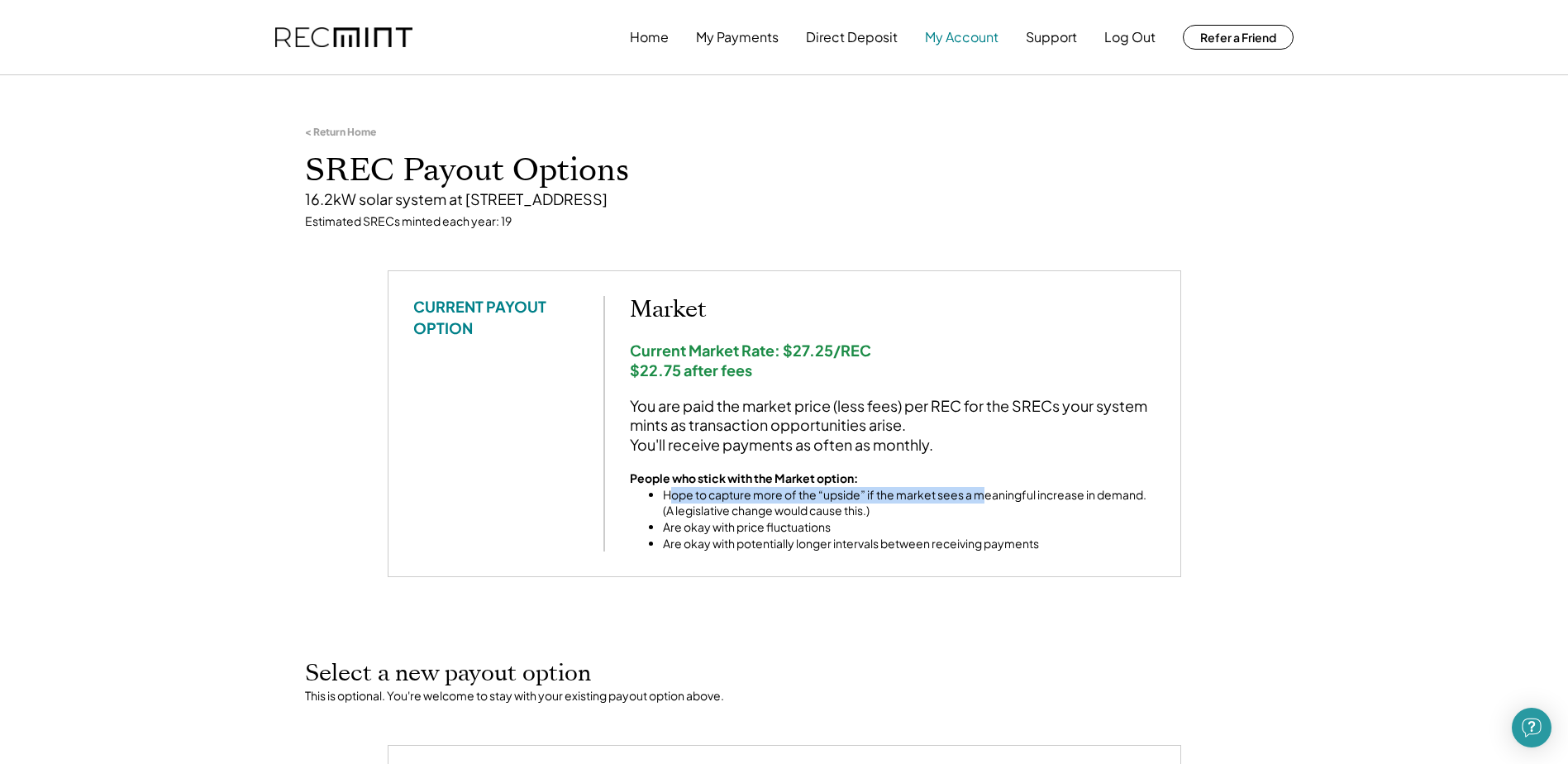
click at [936, 46] on button "My Account" at bounding box center [962, 37] width 74 height 33
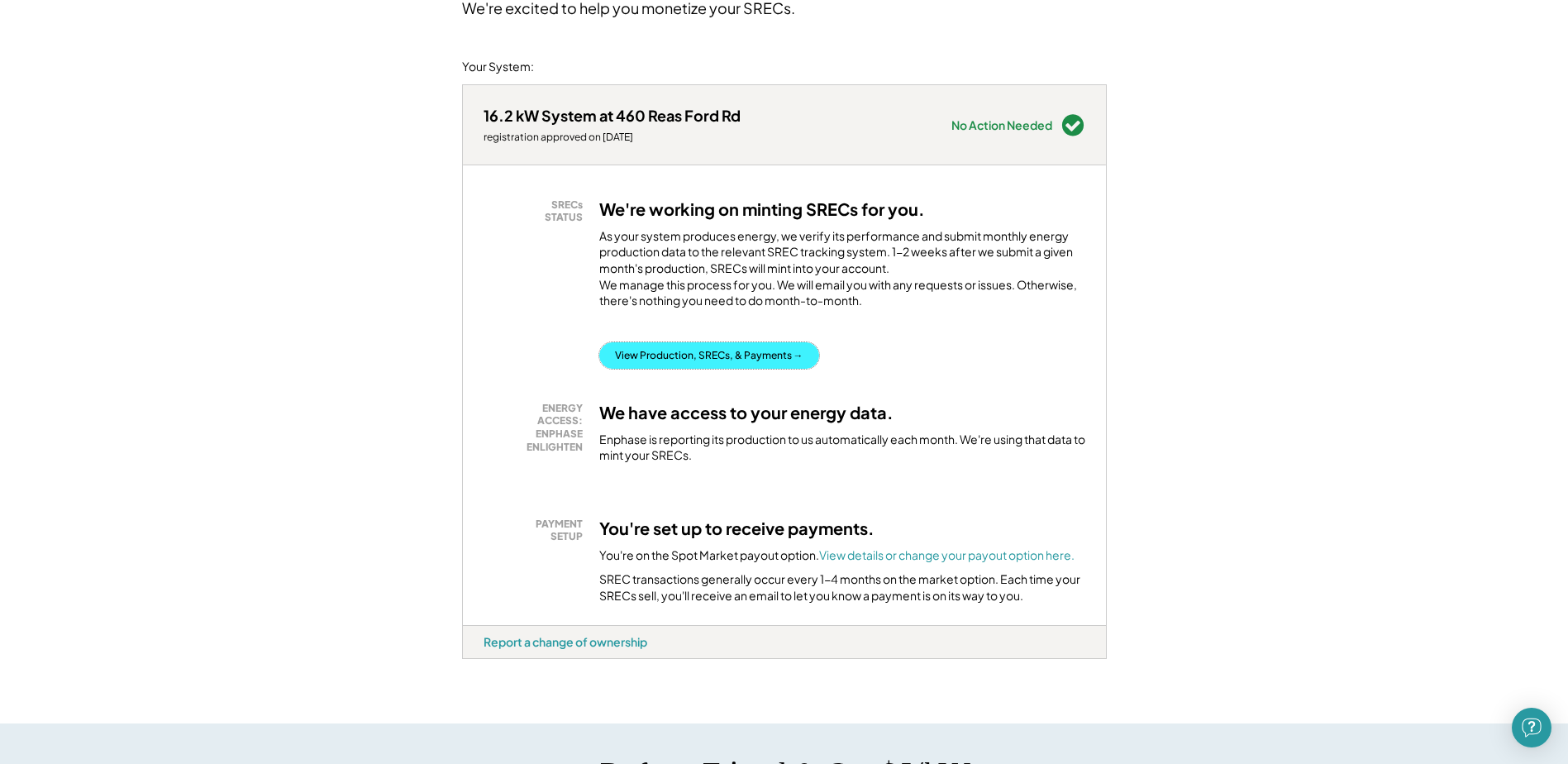
click at [694, 368] on button "View Production, SRECs, & Payments →" at bounding box center [709, 355] width 220 height 26
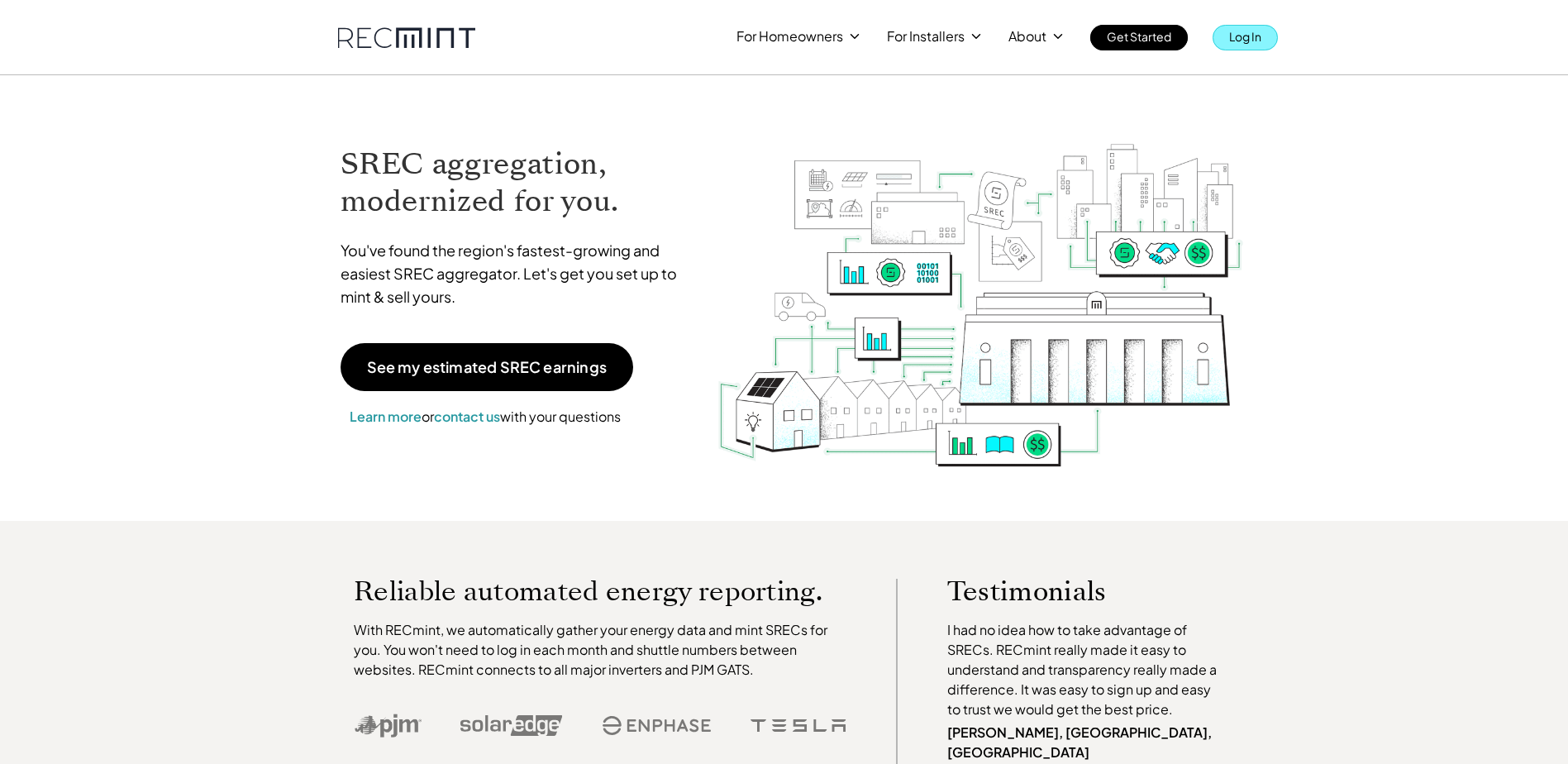
click at [1239, 32] on p "Log In" at bounding box center [1245, 36] width 32 height 23
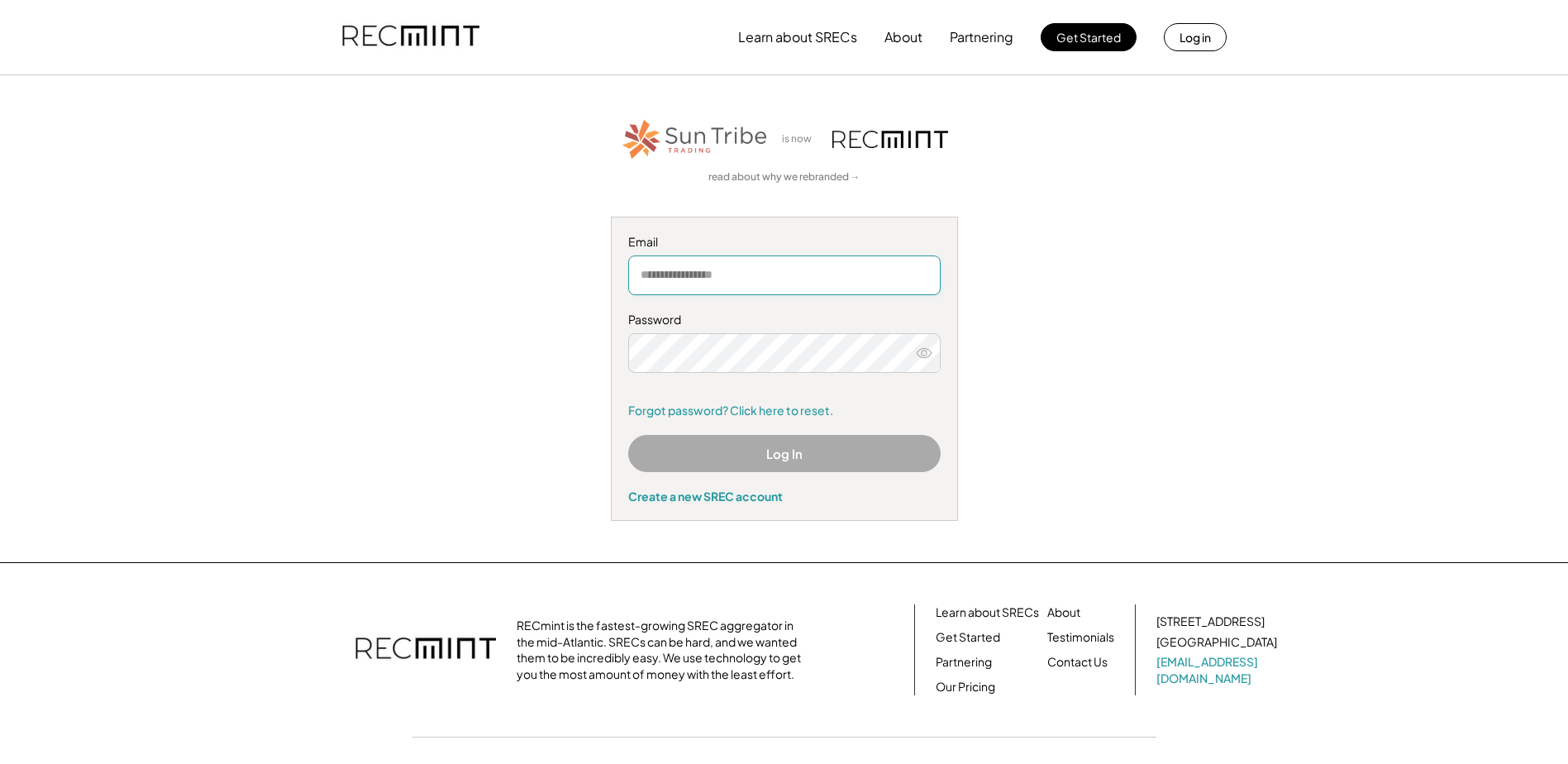
type input "**********"
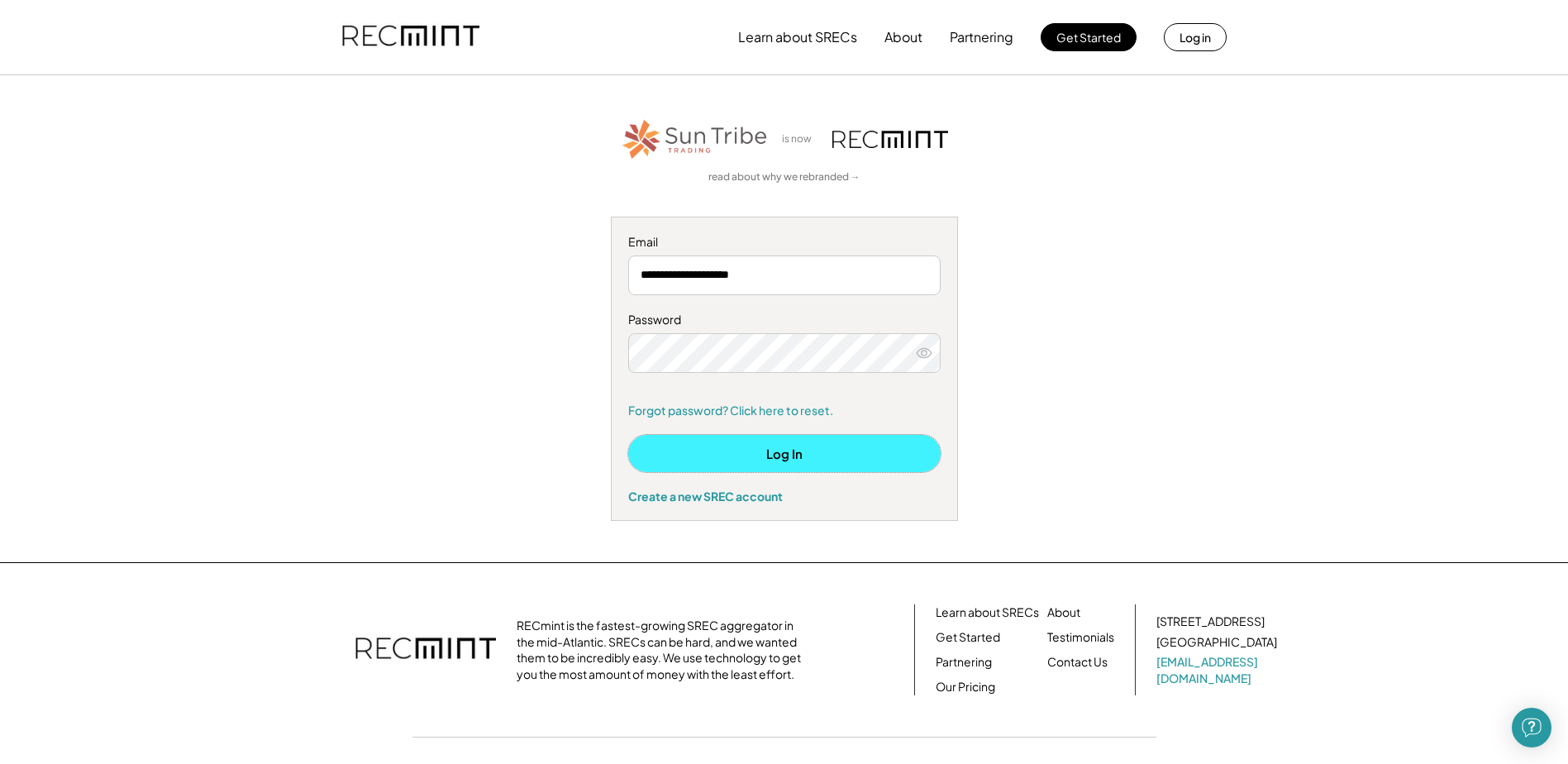
click at [772, 456] on button "Log In" at bounding box center [784, 453] width 312 height 37
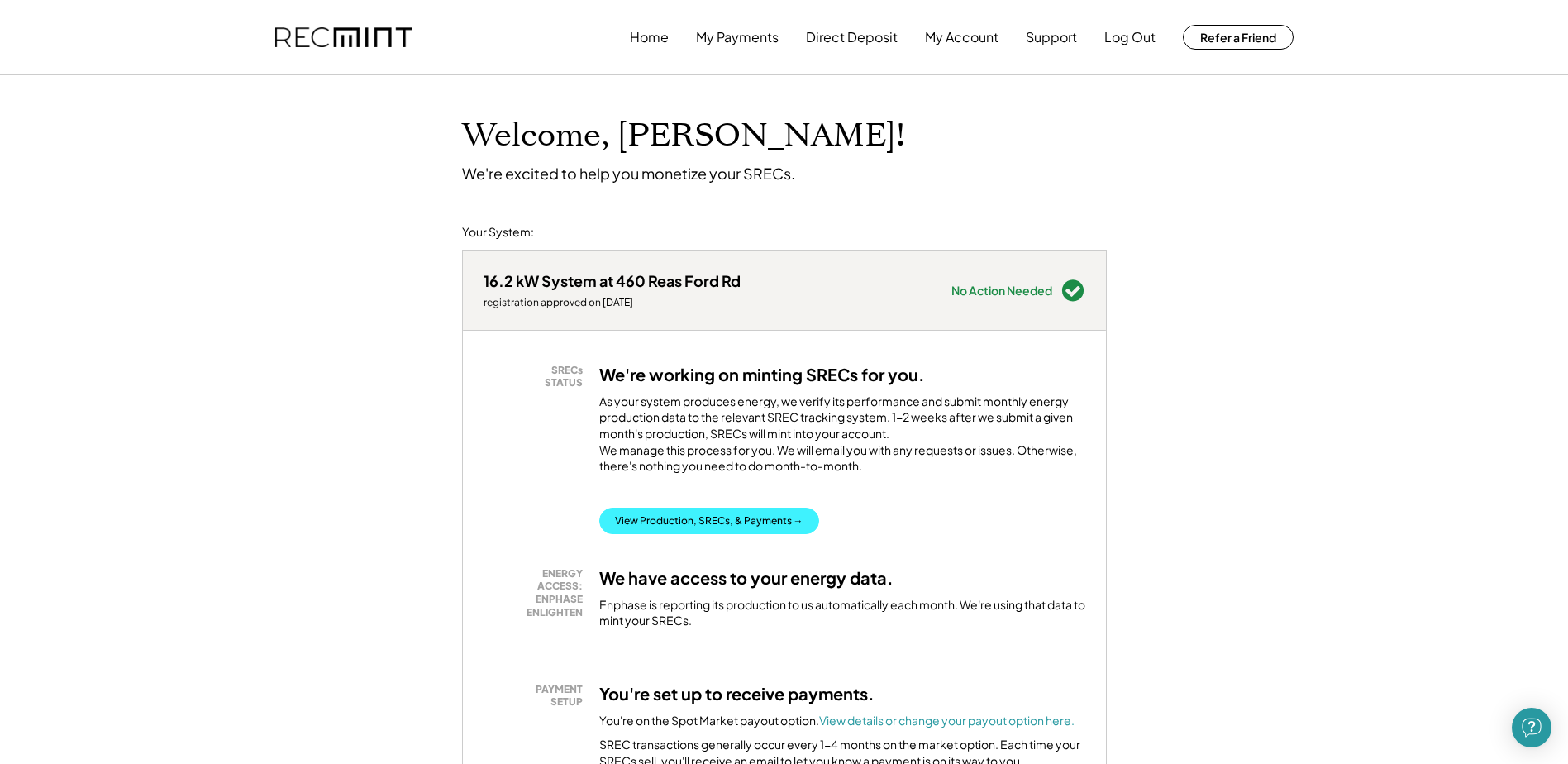
click at [751, 529] on button "View Production, SRECs, & Payments →" at bounding box center [709, 521] width 220 height 26
